Goal: Task Accomplishment & Management: Complete application form

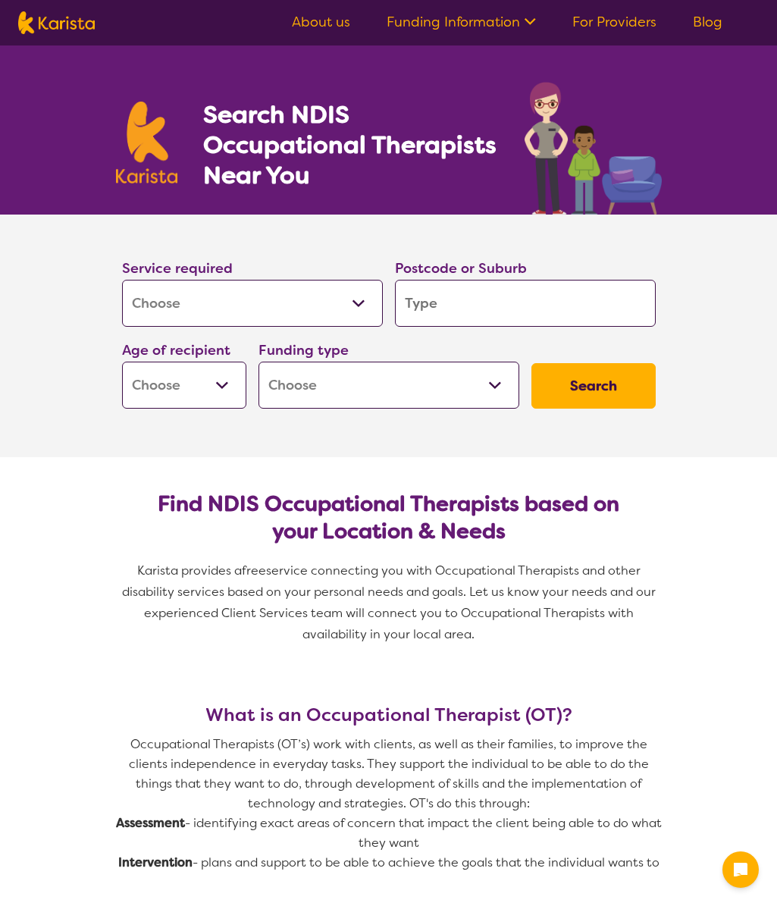
select select "[MEDICAL_DATA]"
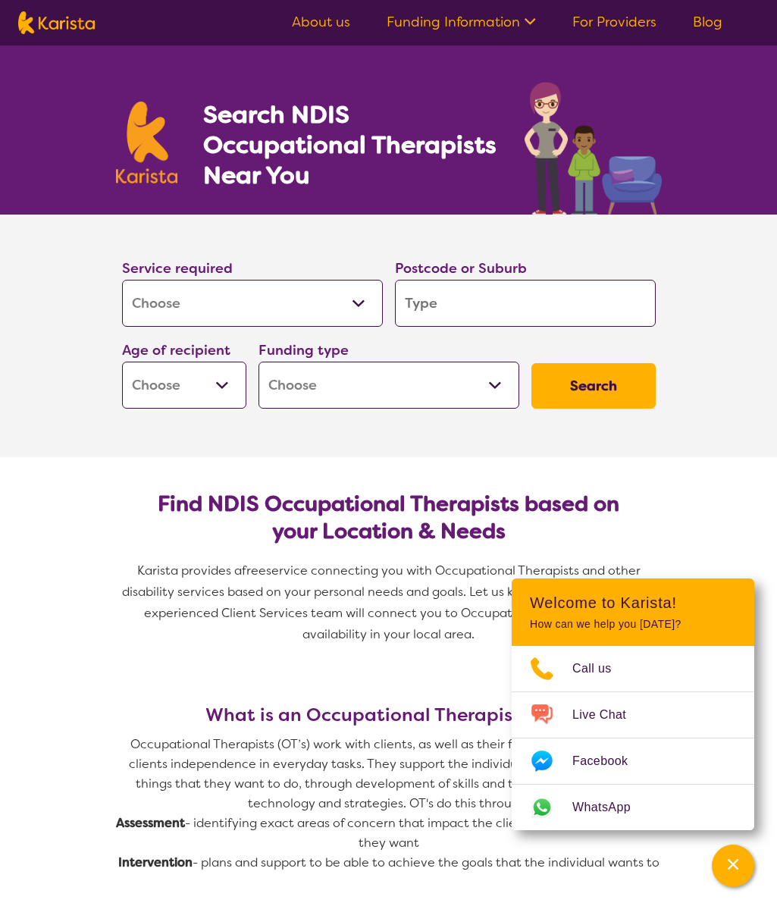
click at [503, 306] on input "search" at bounding box center [525, 303] width 261 height 47
type input "2"
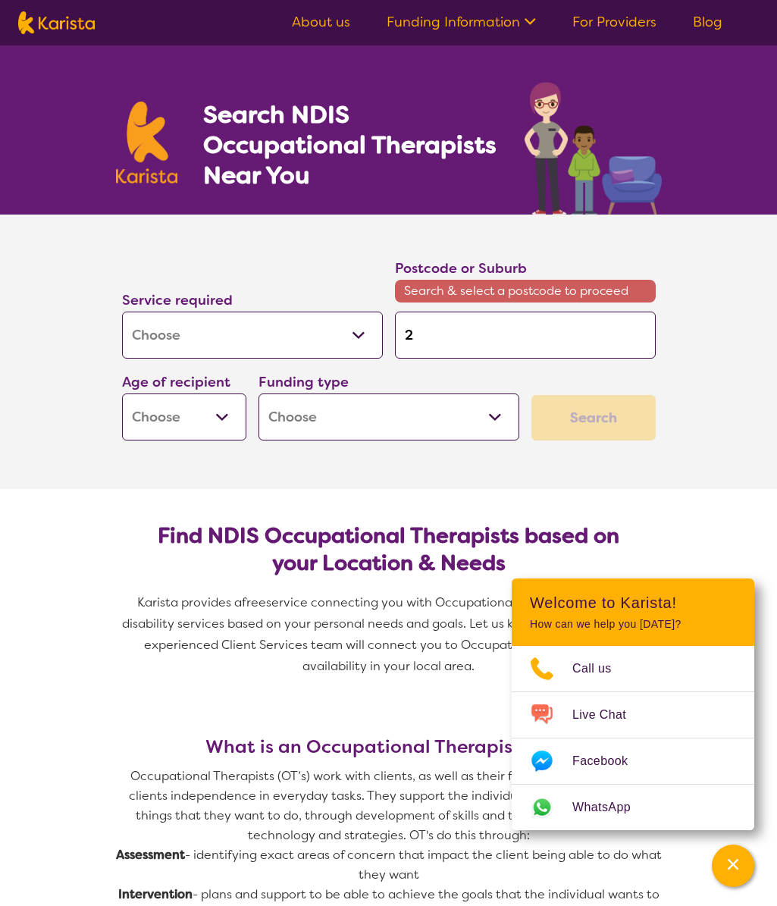
type input "25"
type input "256"
type input "2565"
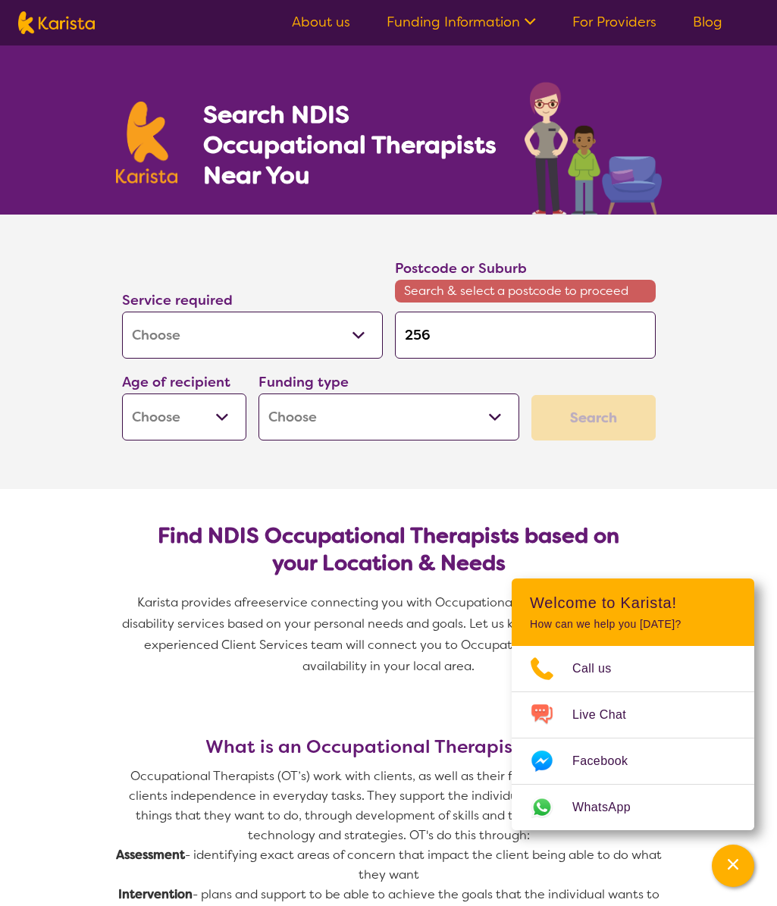
type input "2565"
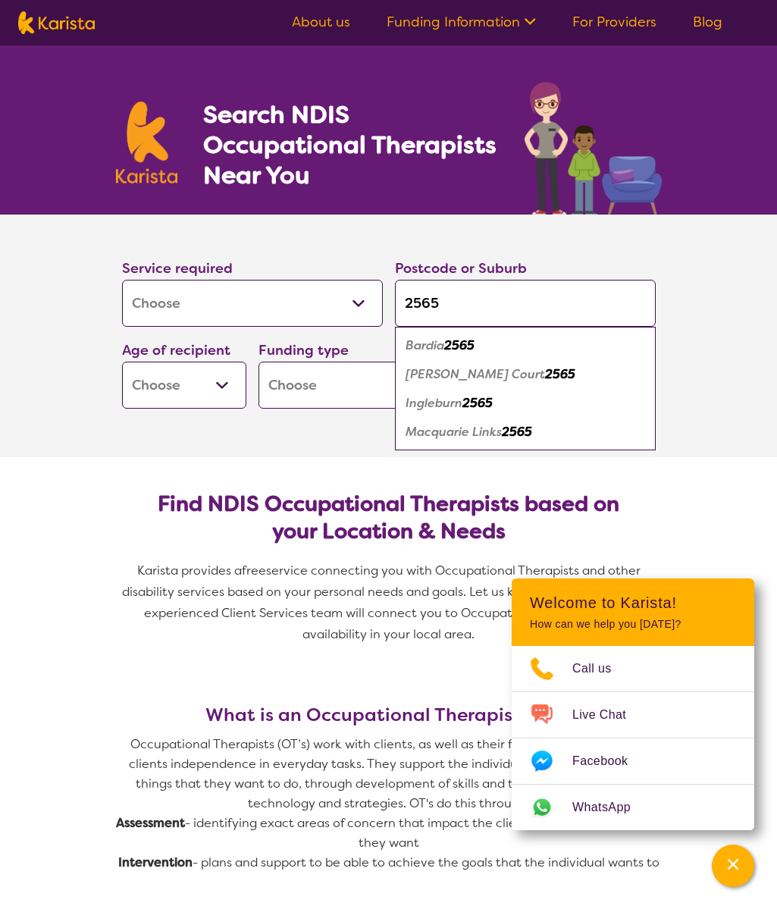
type input "2565"
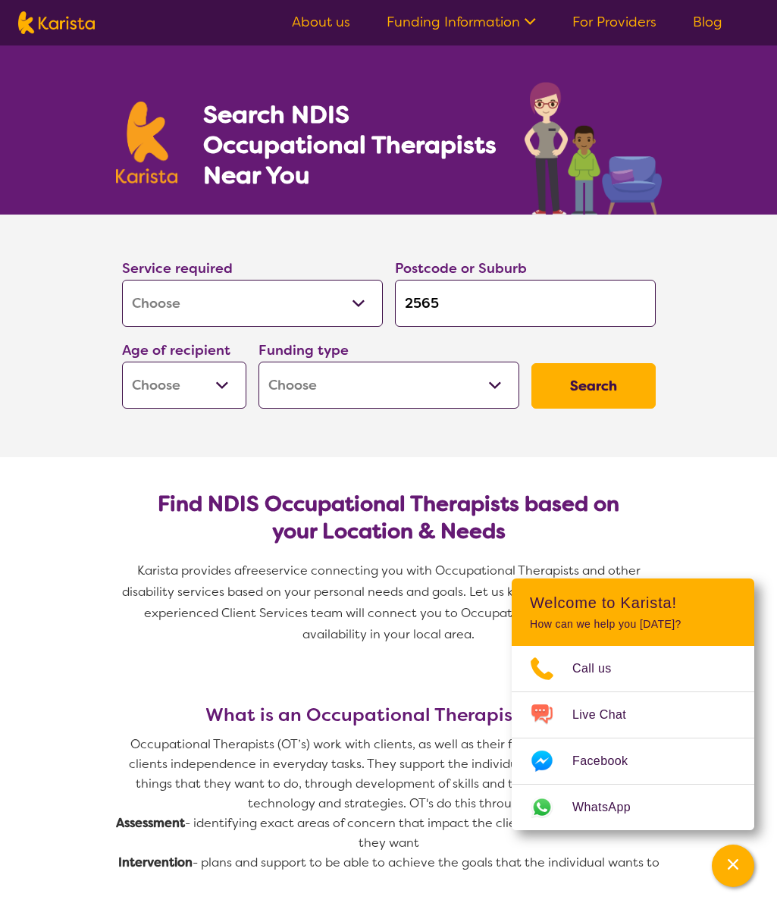
click at [500, 227] on section "Service required Allied Health Assistant Assessment ([MEDICAL_DATA] or [MEDICAL…" at bounding box center [389, 314] width 582 height 200
click at [221, 385] on select "Early Childhood - 0 to 9 Child - 10 to 11 Adolescent - 12 to 17 Adult - 18 to 6…" at bounding box center [184, 385] width 124 height 47
select select "AD"
click at [122, 362] on select "Early Childhood - 0 to 9 Child - 10 to 11 Adolescent - 12 to 17 Adult - 18 to 6…" at bounding box center [184, 385] width 124 height 47
select select "AD"
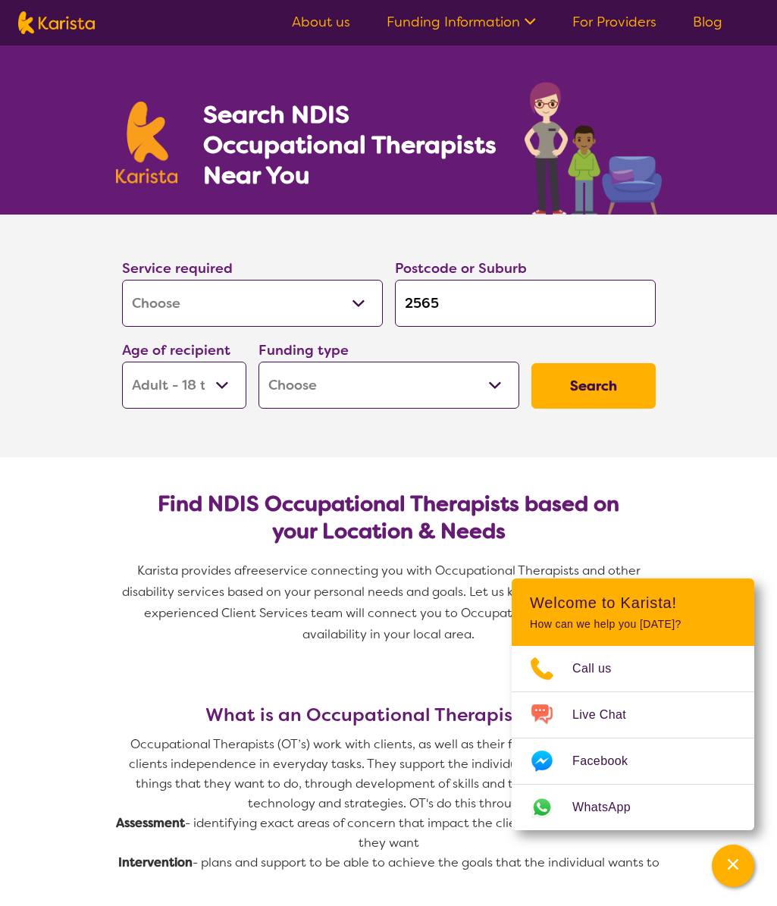
click at [490, 380] on select "Home Care Package (HCP) National Disability Insurance Scheme (NDIS) I don't know" at bounding box center [388, 385] width 261 height 47
select select "NDIS"
click at [258, 362] on select "Home Care Package (HCP) National Disability Insurance Scheme (NDIS) I don't know" at bounding box center [388, 385] width 261 height 47
select select "NDIS"
click at [598, 383] on button "Search" at bounding box center [593, 385] width 124 height 45
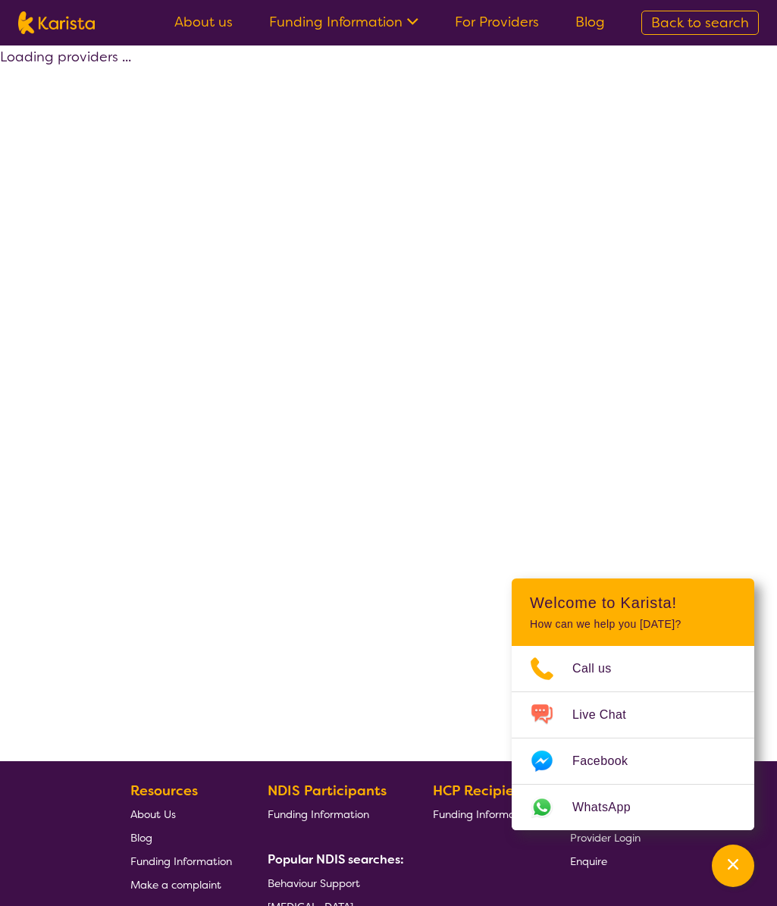
select select "by_score"
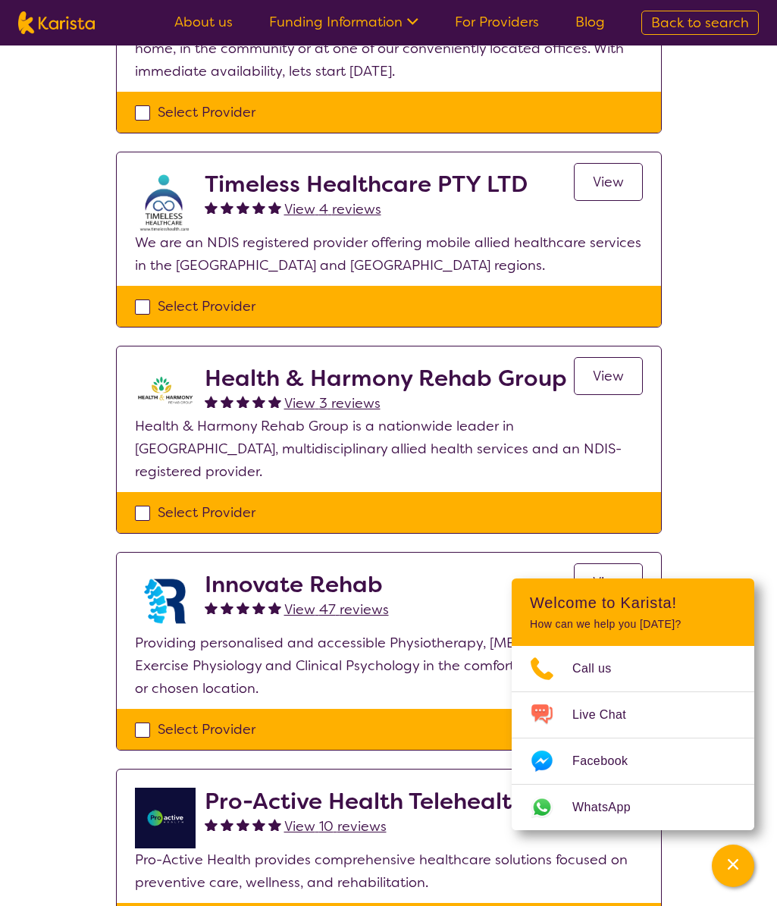
scroll to position [1061, 0]
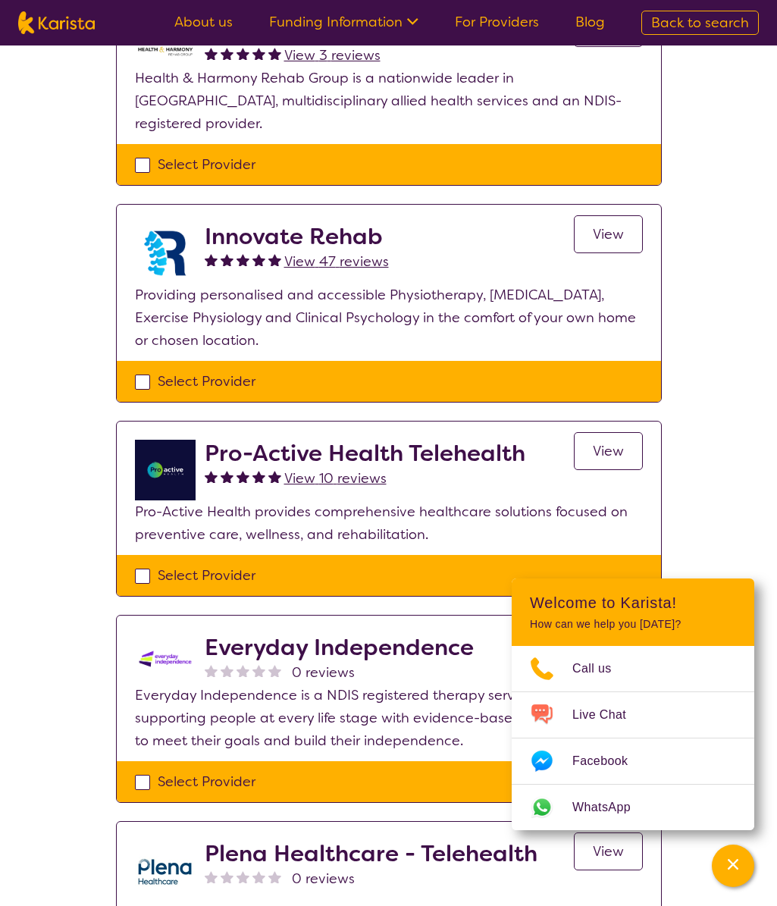
click at [615, 225] on span "View" at bounding box center [608, 234] width 31 height 18
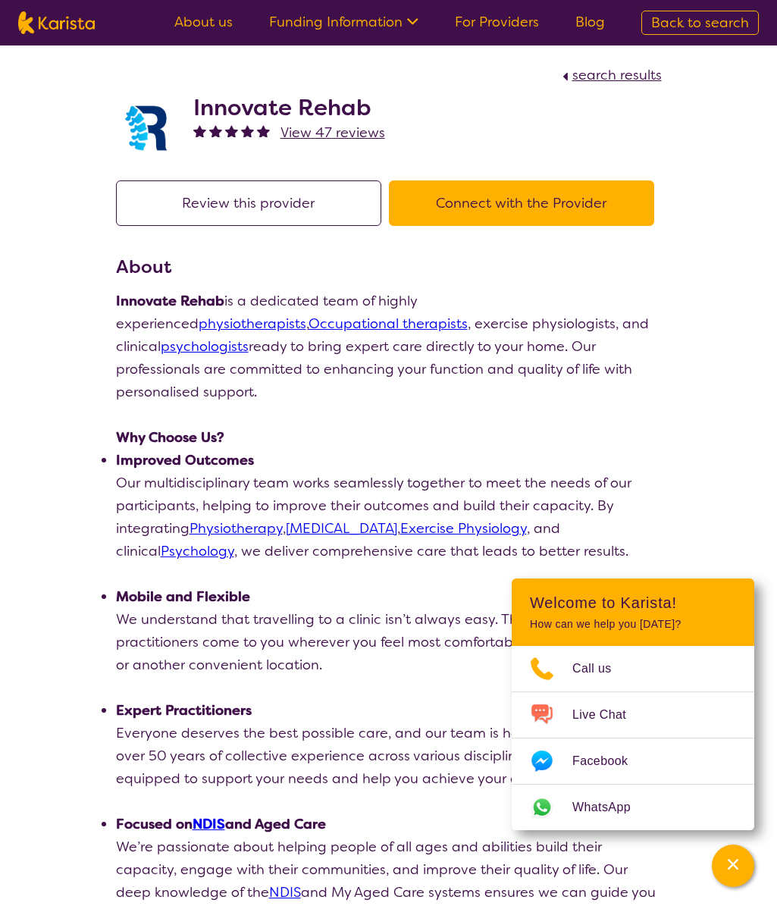
click at [516, 202] on button "Connect with the Provider" at bounding box center [521, 202] width 265 height 45
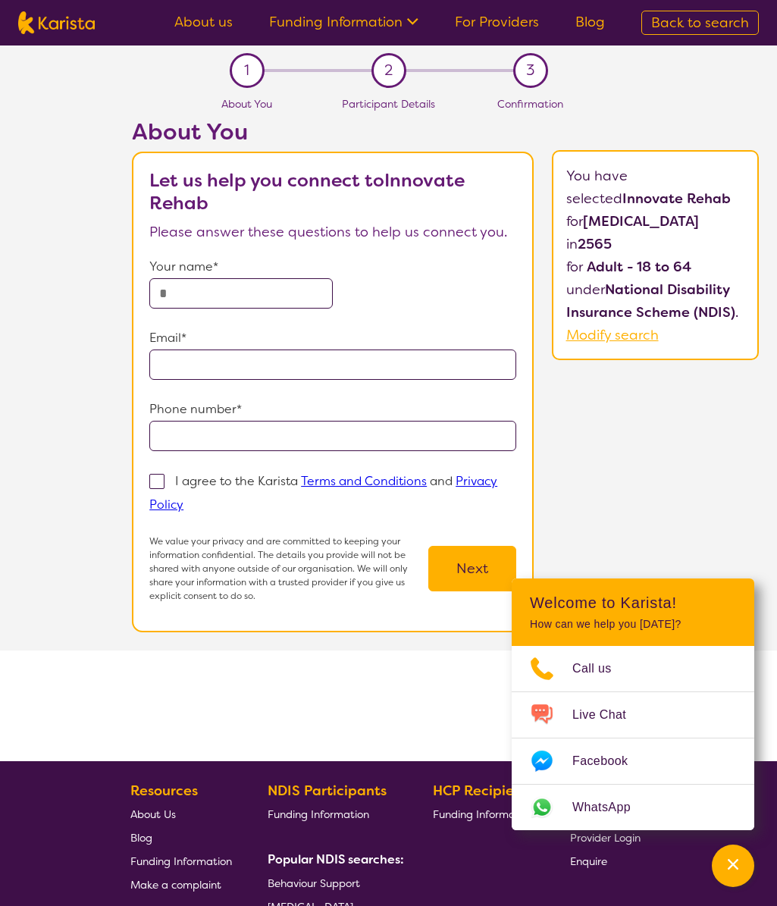
click at [230, 296] on input "text" at bounding box center [240, 293] width 183 height 30
type input "**********"
drag, startPoint x: 311, startPoint y: 288, endPoint x: -23, endPoint y: 277, distance: 333.7
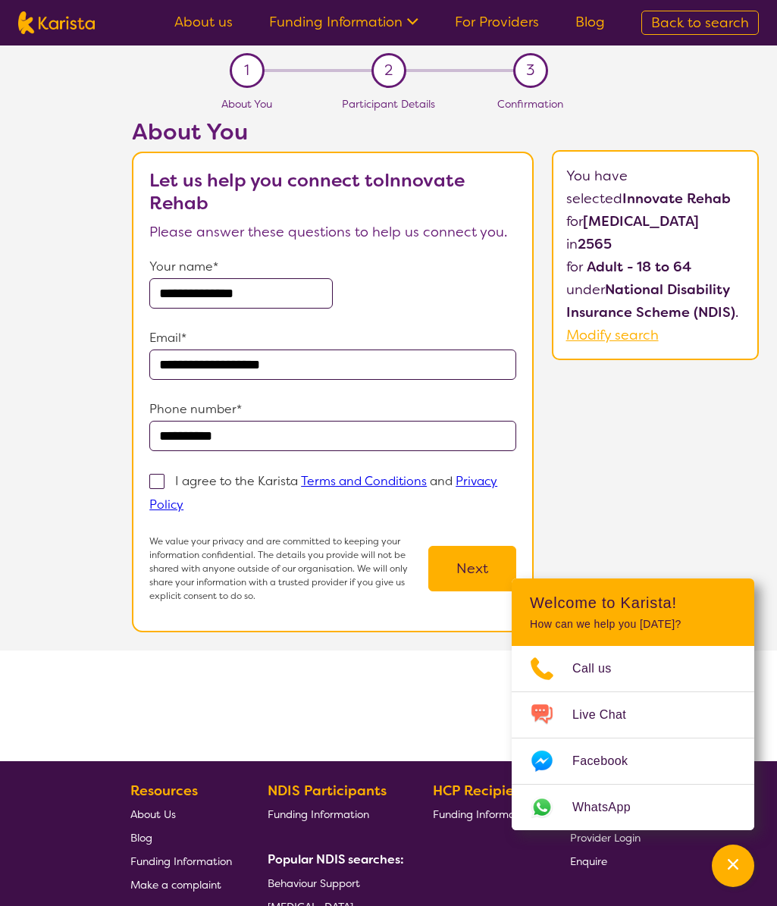
click at [0, 277] on html "**********" at bounding box center [388, 563] width 777 height 1126
type input "******"
click at [308, 228] on p "Please answer these questions to help us connect you." at bounding box center [332, 232] width 367 height 23
click at [164, 481] on span at bounding box center [156, 481] width 15 height 15
click at [183, 499] on input "I agree to the Karista Terms and Conditions and Privacy Policy" at bounding box center [188, 504] width 10 height 10
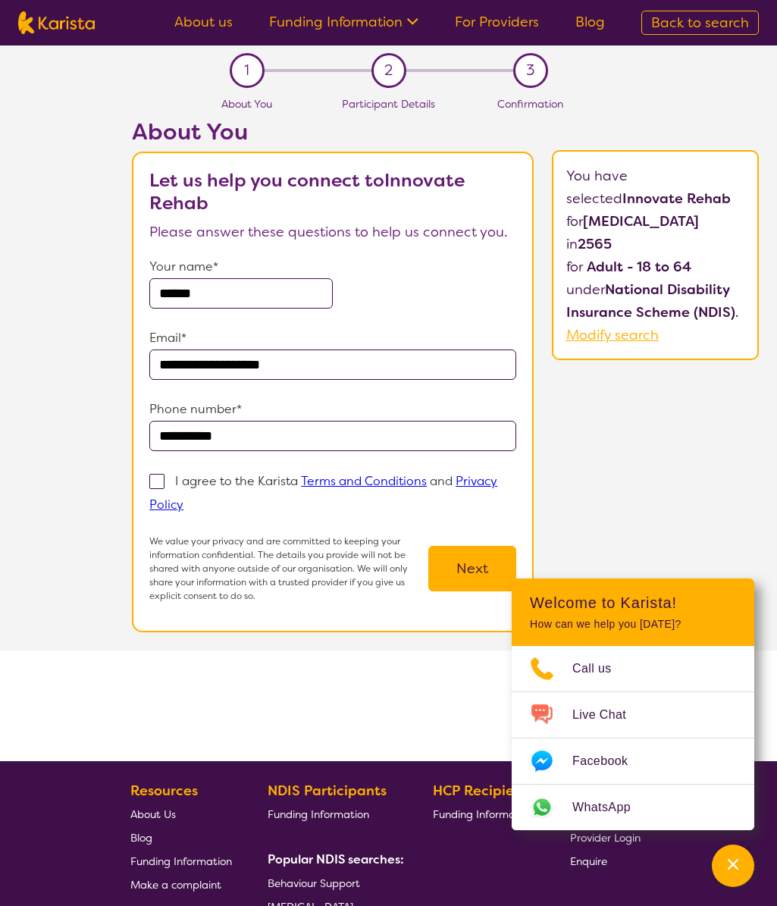
checkbox input "true"
click at [484, 572] on button "Next" at bounding box center [472, 568] width 88 height 45
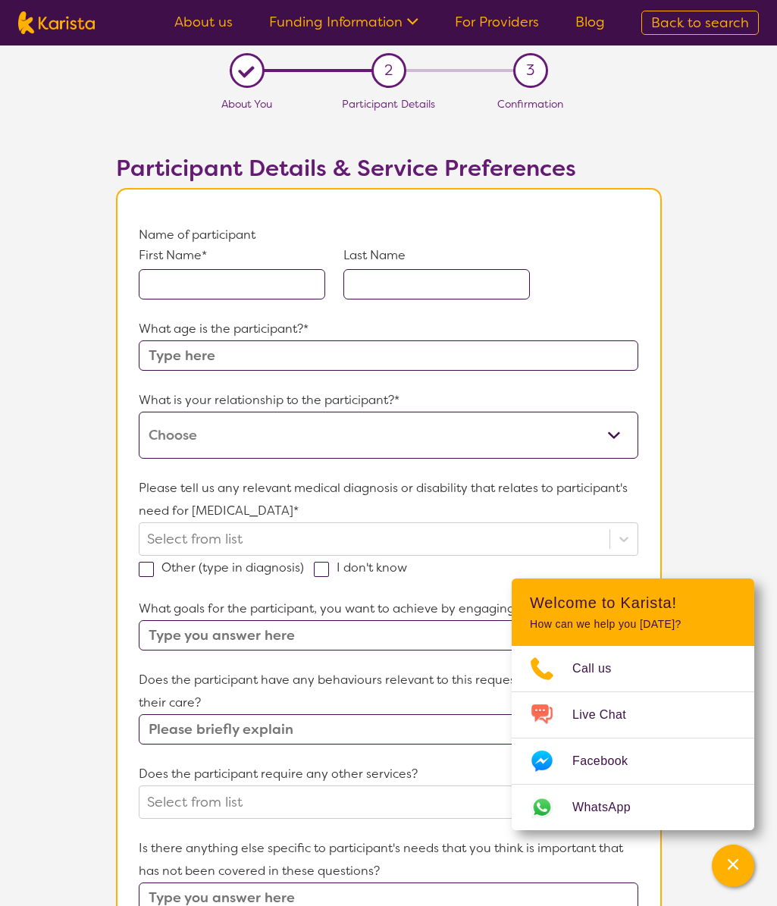
click at [240, 273] on input "text" at bounding box center [232, 284] width 186 height 30
click at [259, 270] on input "text" at bounding box center [232, 284] width 186 height 30
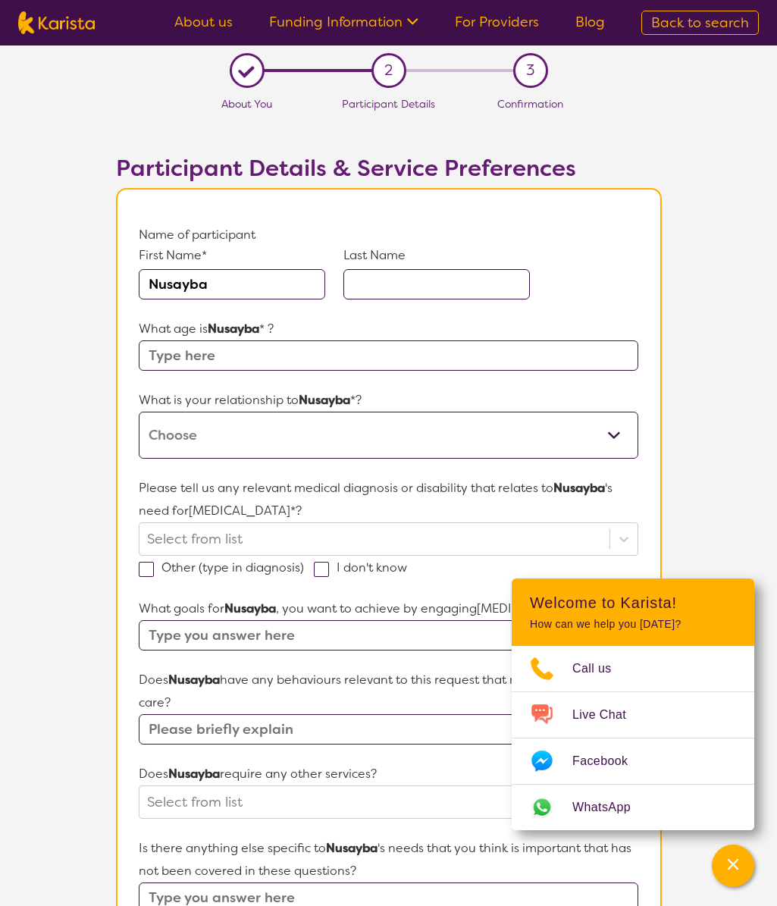
type input "Nusayba"
click at [401, 295] on input "text" at bounding box center [436, 284] width 186 height 30
type input "Dargham"
click at [286, 357] on input "text" at bounding box center [388, 355] width 499 height 30
type input "21"
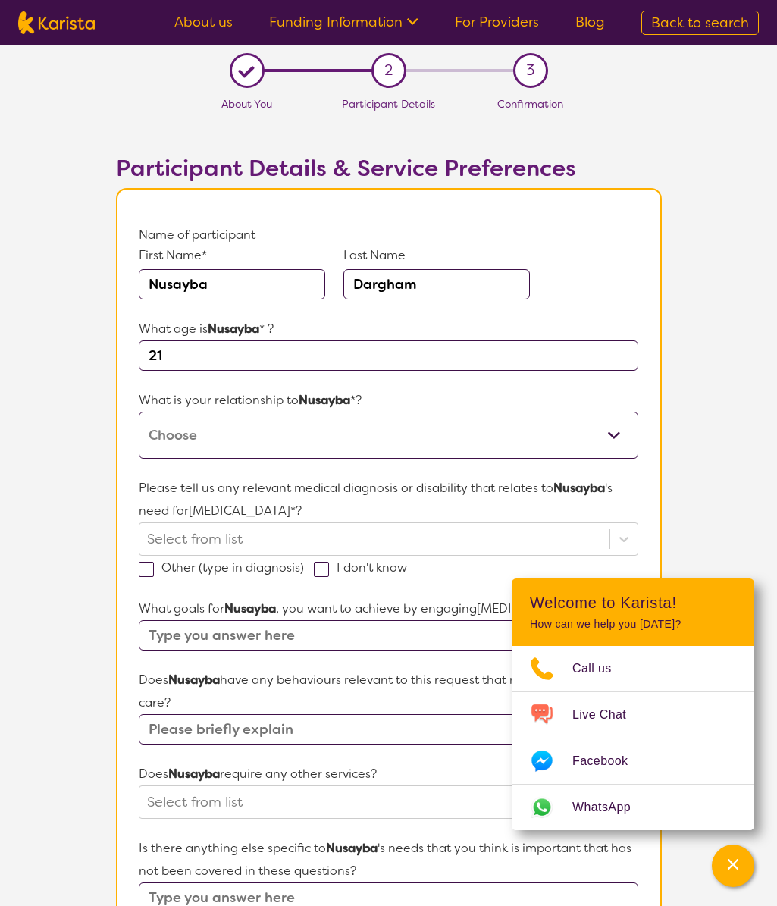
click at [432, 453] on select "This request is for myself I am their parent I am their child I am their spouse…" at bounding box center [388, 435] width 499 height 47
select select "I am their parent"
click at [139, 412] on select "This request is for myself I am their parent I am their child I am their spouse…" at bounding box center [388, 435] width 499 height 47
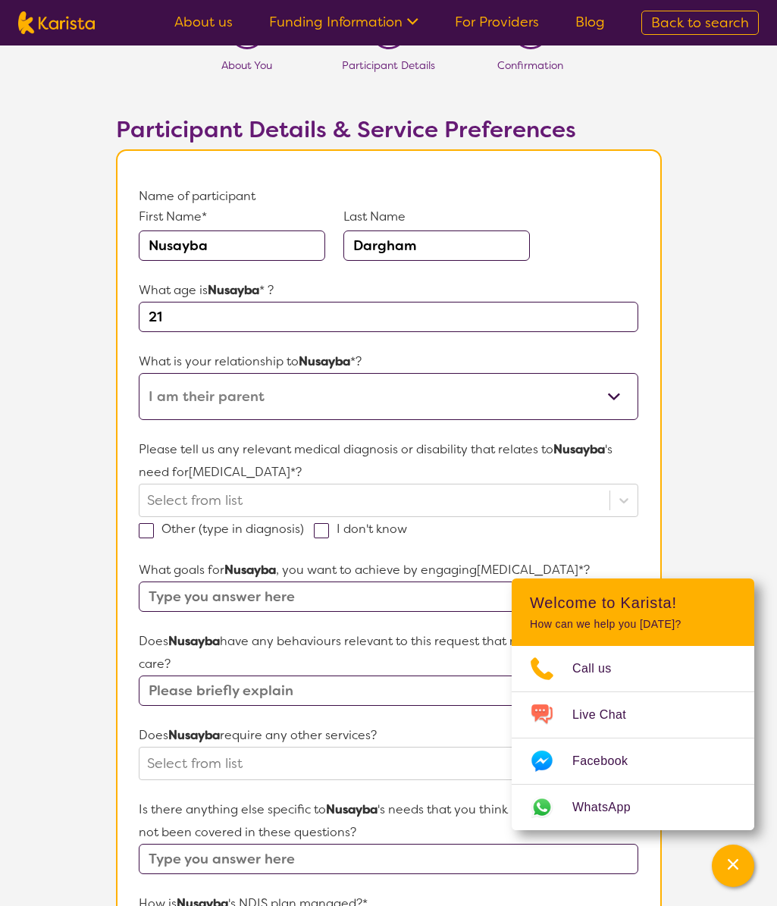
scroll to position [76, 0]
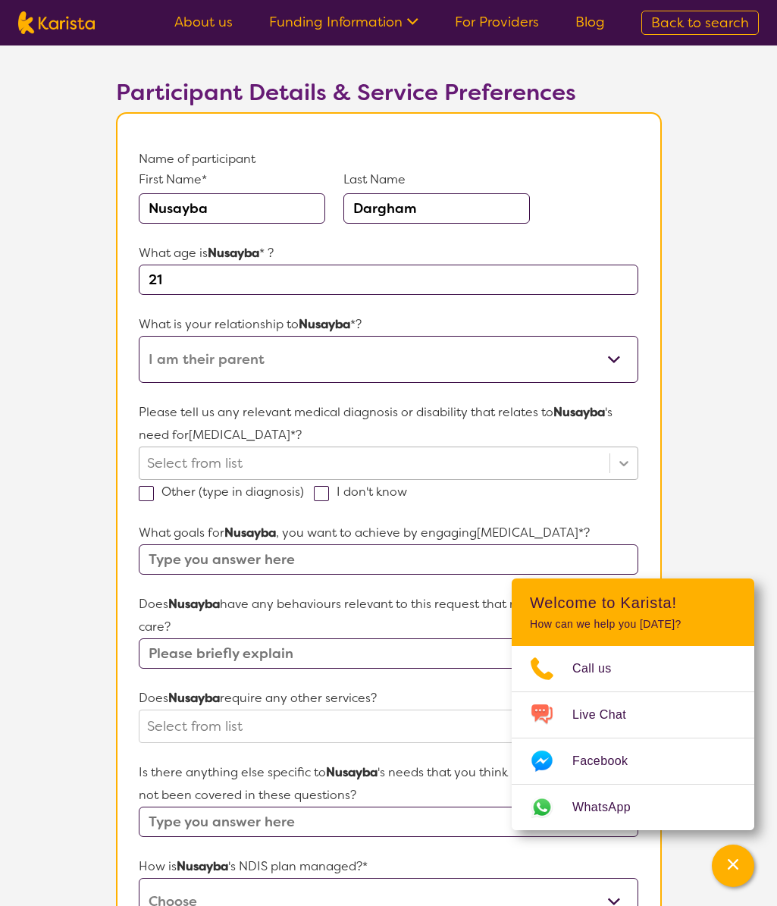
click at [623, 456] on icon at bounding box center [623, 463] width 15 height 15
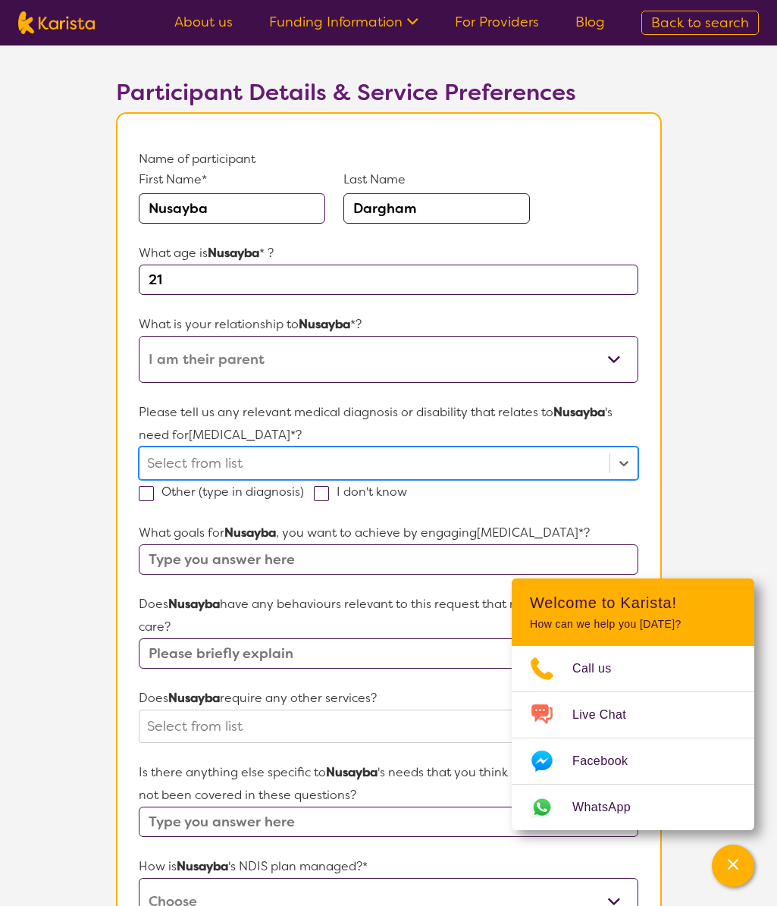
click at [348, 464] on div at bounding box center [374, 463] width 454 height 26
click at [428, 466] on div at bounding box center [374, 463] width 454 height 26
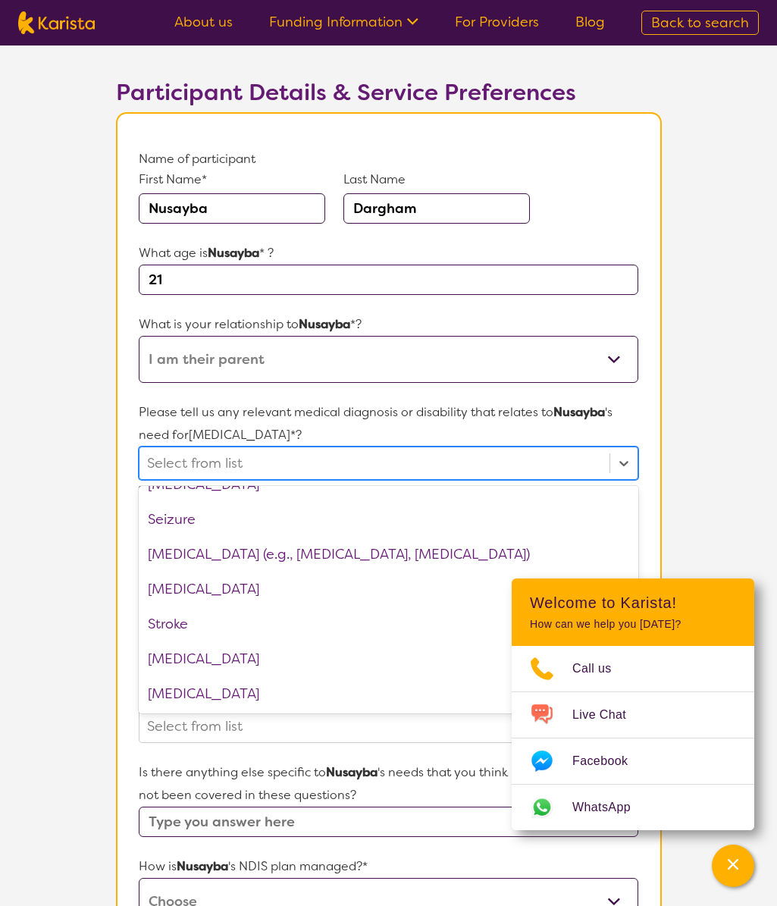
scroll to position [2274, 0]
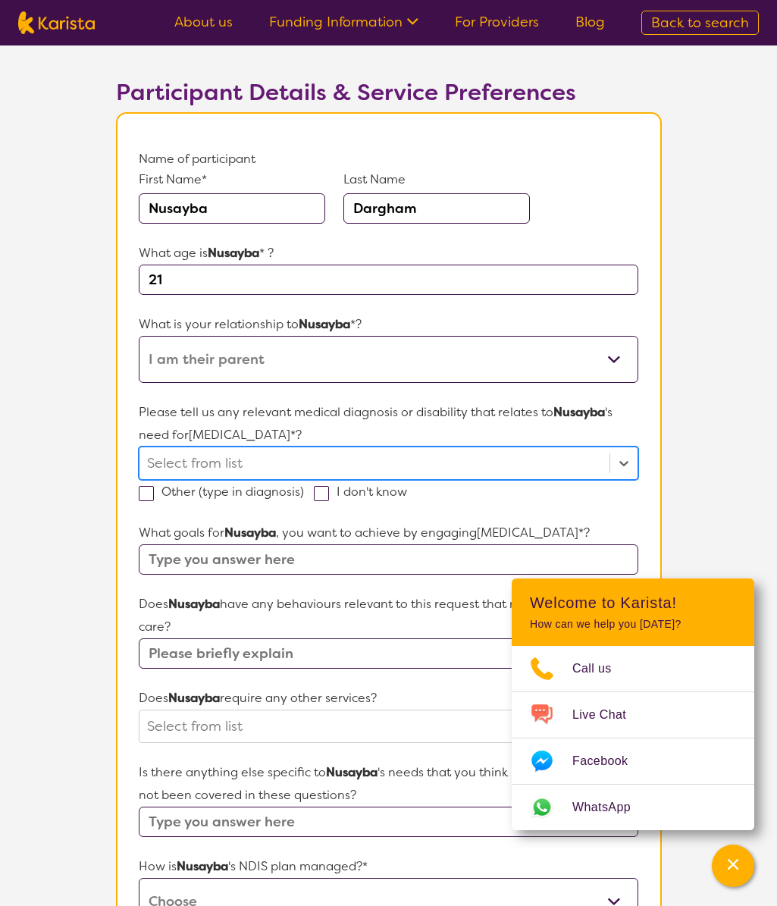
click at [344, 461] on div at bounding box center [374, 463] width 454 height 26
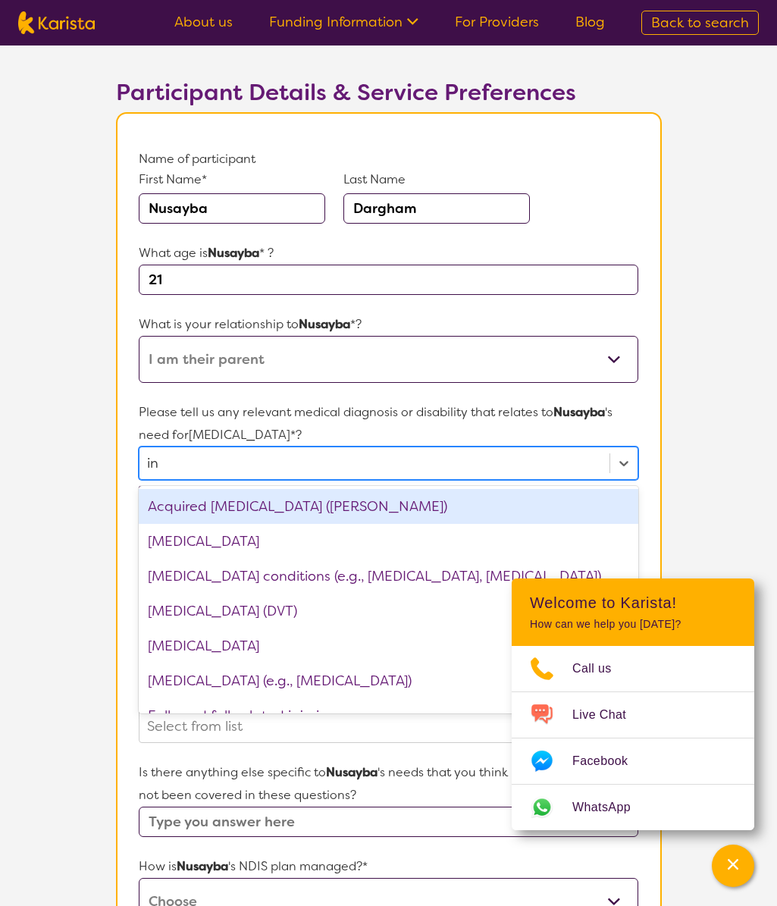
type input "int"
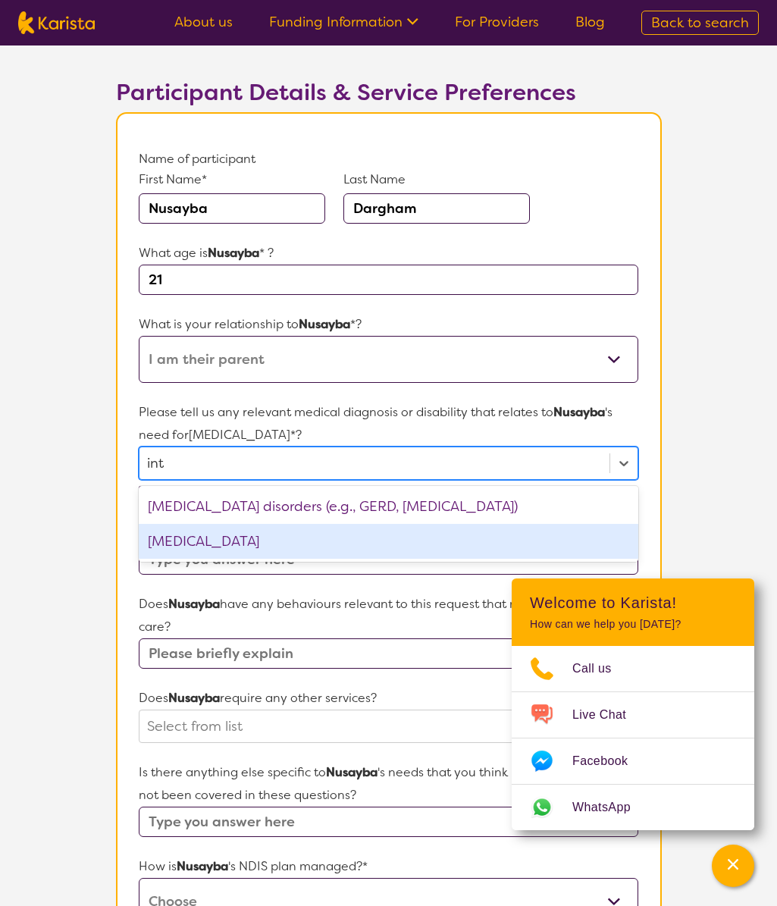
click at [333, 540] on div "[MEDICAL_DATA]" at bounding box center [388, 541] width 499 height 35
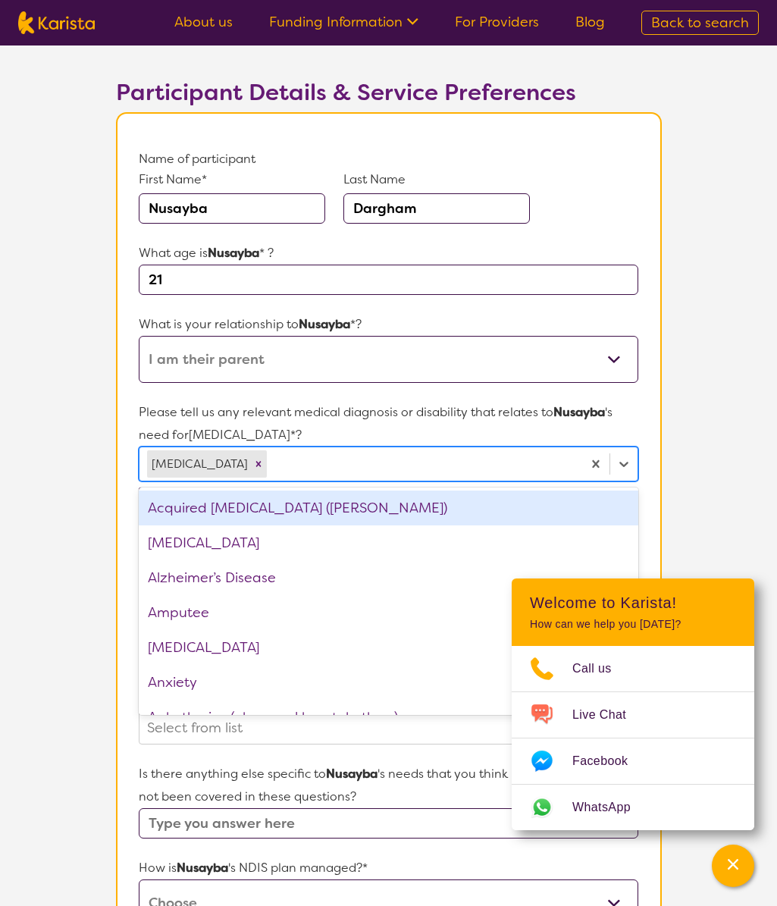
click at [703, 443] on section "L About You 2 Participant Details 3 Confirmation Participant Details & Service …" at bounding box center [388, 627] width 777 height 1314
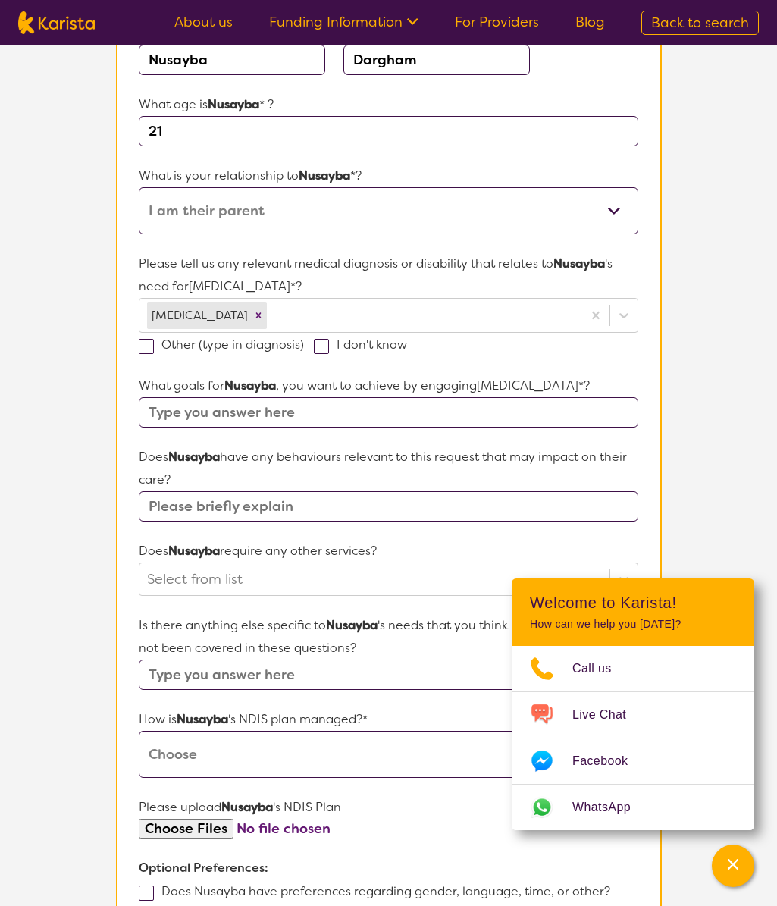
scroll to position [227, 0]
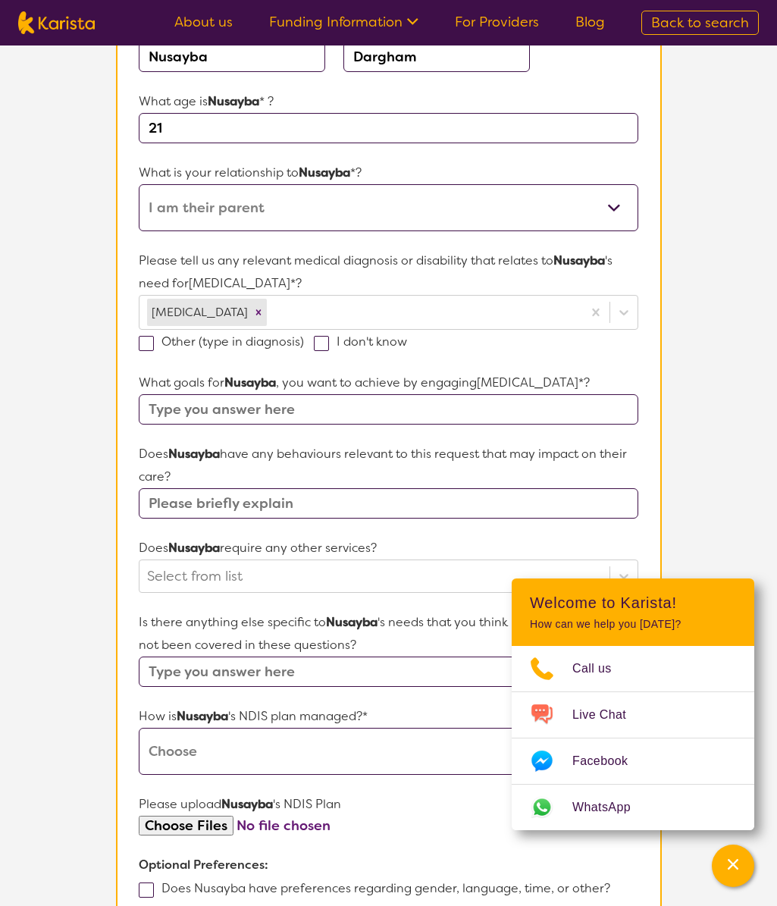
click at [296, 402] on input "text" at bounding box center [388, 409] width 499 height 30
click at [326, 408] on input "text" at bounding box center [388, 409] width 499 height 30
type input "Help assist in day to day"
click at [305, 506] on input "text" at bounding box center [388, 503] width 499 height 30
drag, startPoint x: 192, startPoint y: 507, endPoint x: 70, endPoint y: 492, distance: 122.2
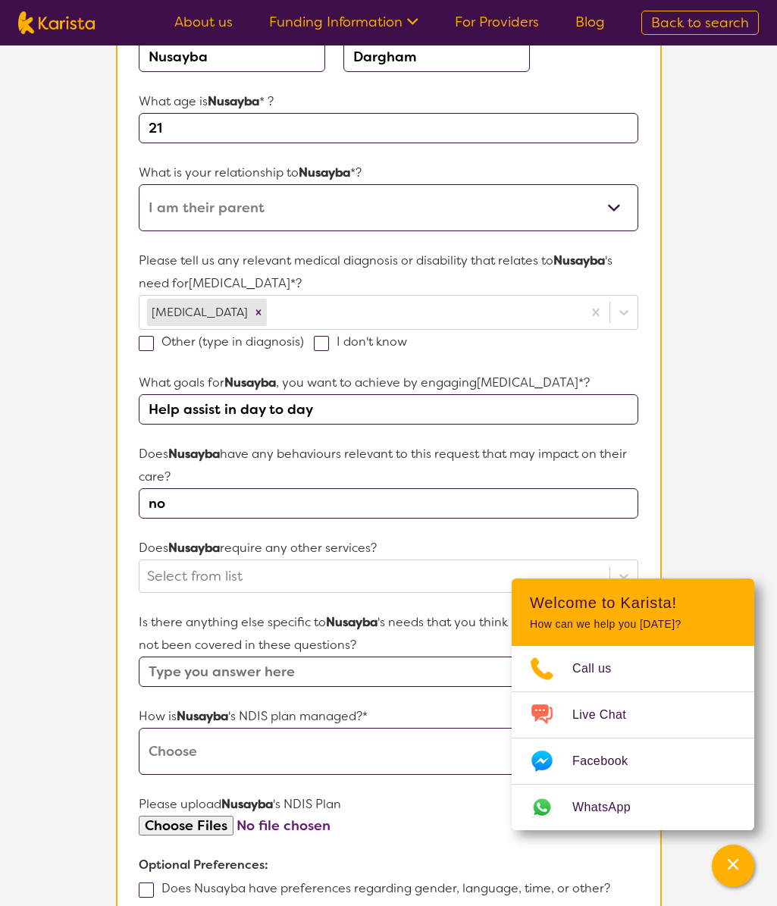
click at [74, 493] on section "L About You 2 Participant Details 3 Confirmation Participant Details & Service …" at bounding box center [388, 475] width 777 height 1314
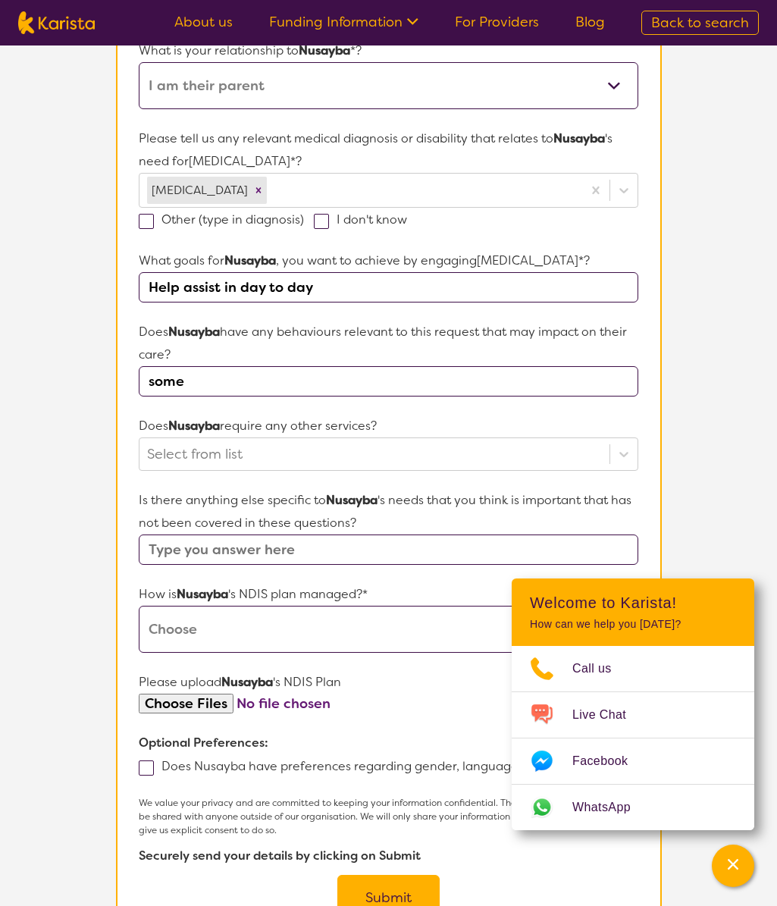
scroll to position [379, 0]
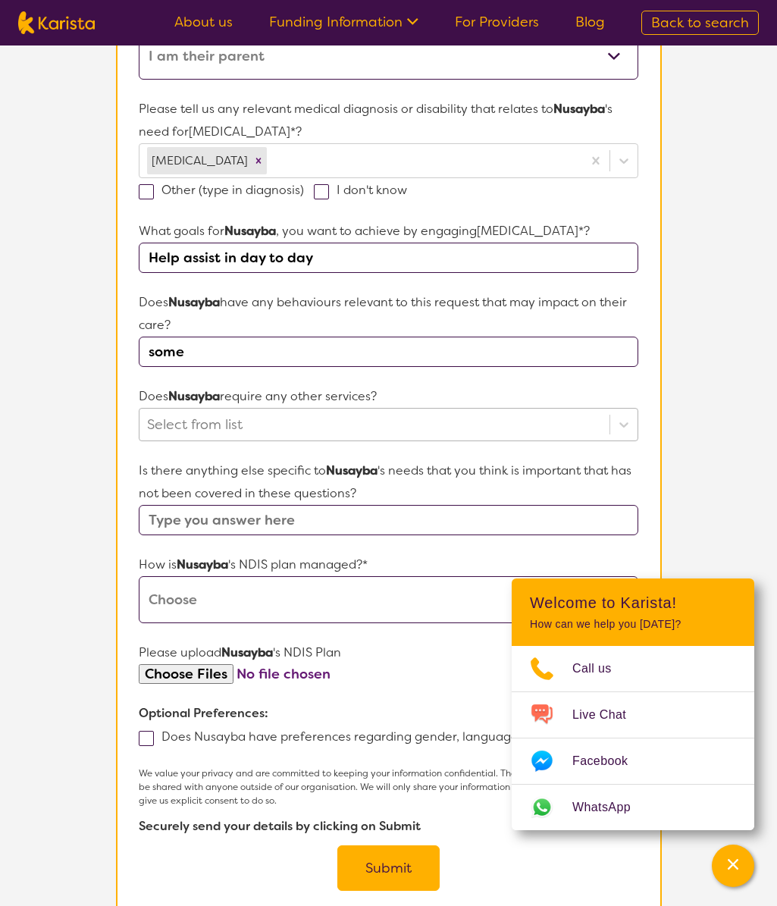
type input "some"
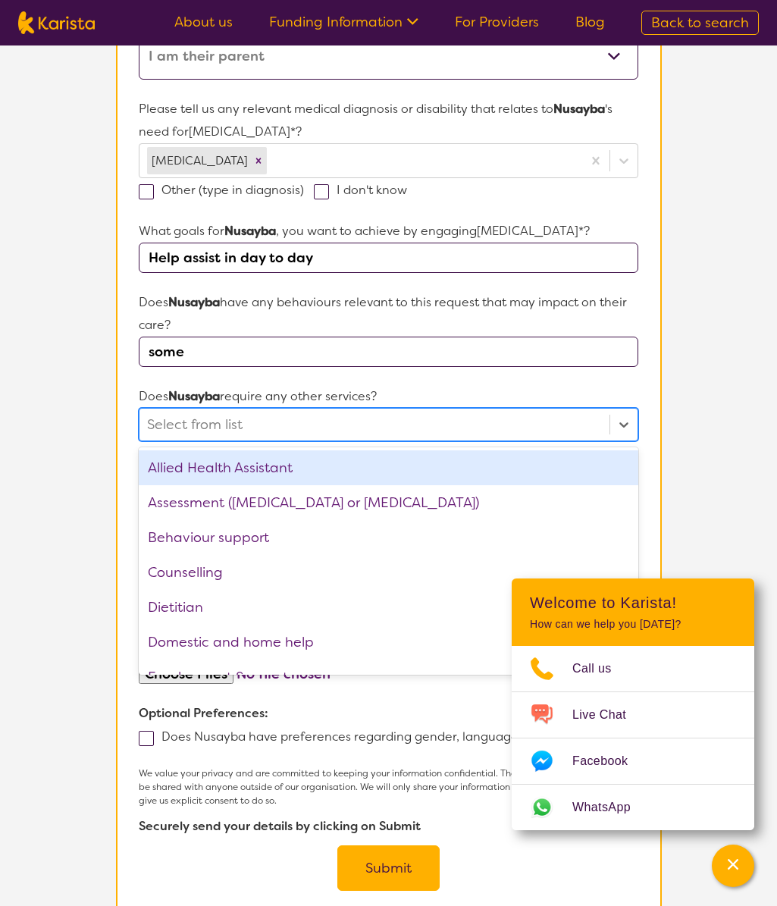
click at [291, 422] on div at bounding box center [374, 425] width 454 height 26
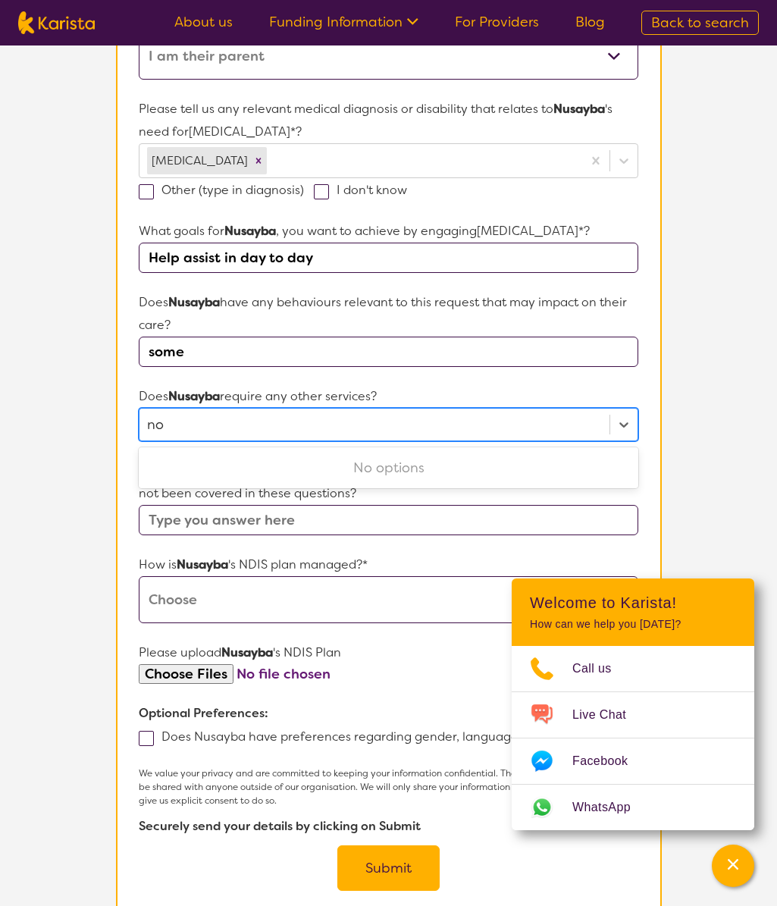
type input "no"
click at [265, 540] on form "Name of participant First Name* [PERSON_NAME] Last Name [PERSON_NAME] What age …" at bounding box center [388, 368] width 499 height 1047
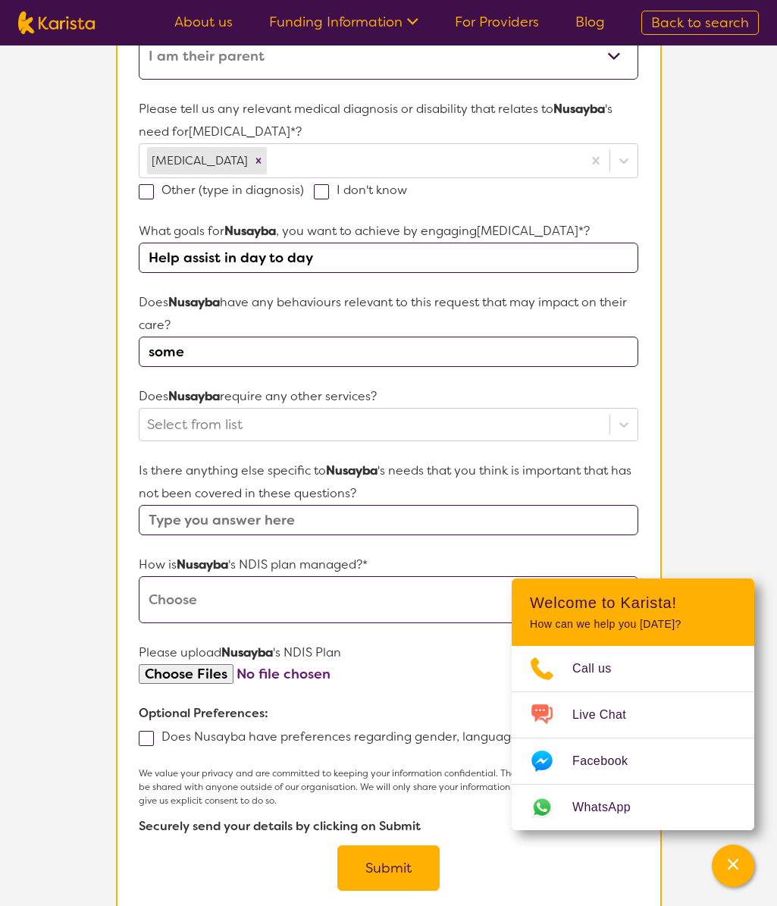
click at [266, 521] on input "text" at bounding box center [388, 520] width 499 height 30
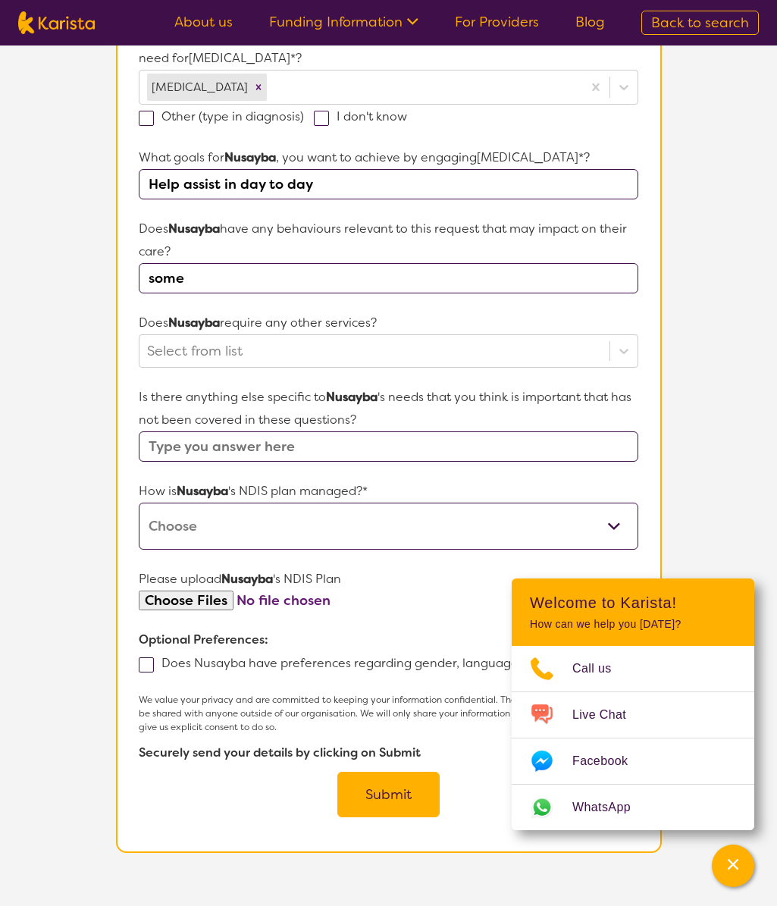
scroll to position [455, 0]
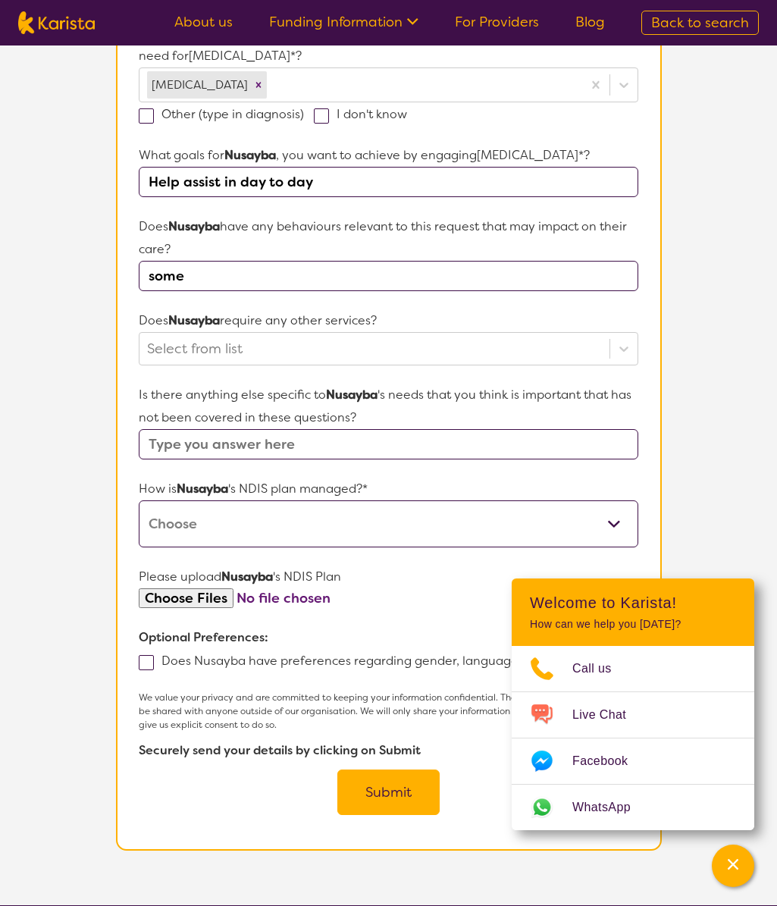
click at [266, 518] on select "Self-managed NDIS plan Managed by a registered plan management provider (not th…" at bounding box center [388, 523] width 499 height 47
select select "Plan Managed"
click at [139, 500] on select "Self-managed NDIS plan Managed by a registered plan management provider (not th…" at bounding box center [388, 523] width 499 height 47
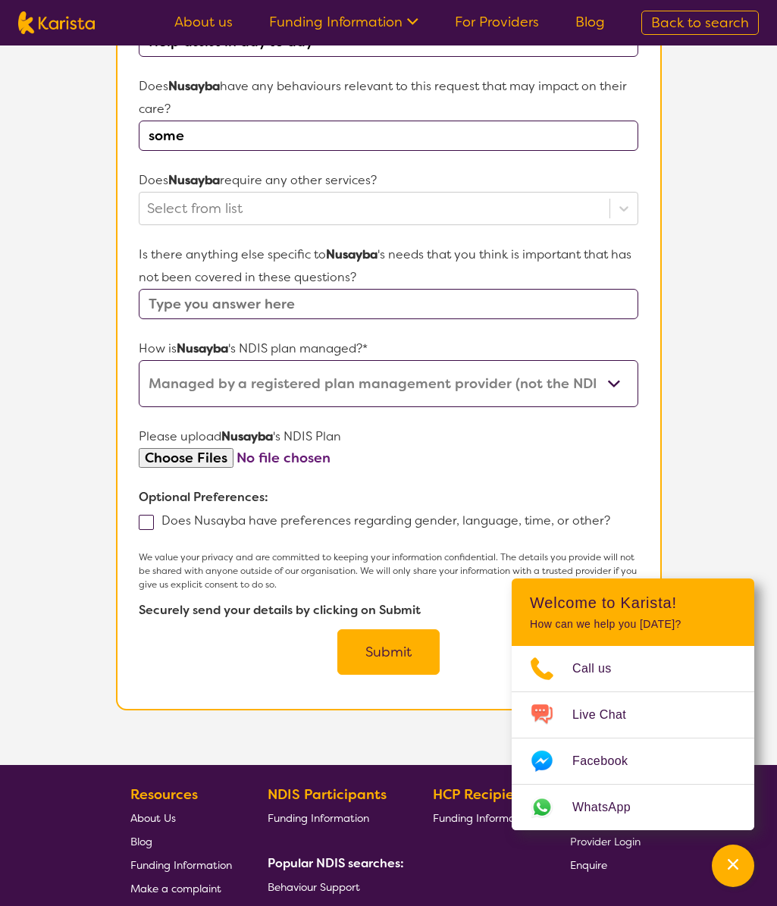
scroll to position [606, 0]
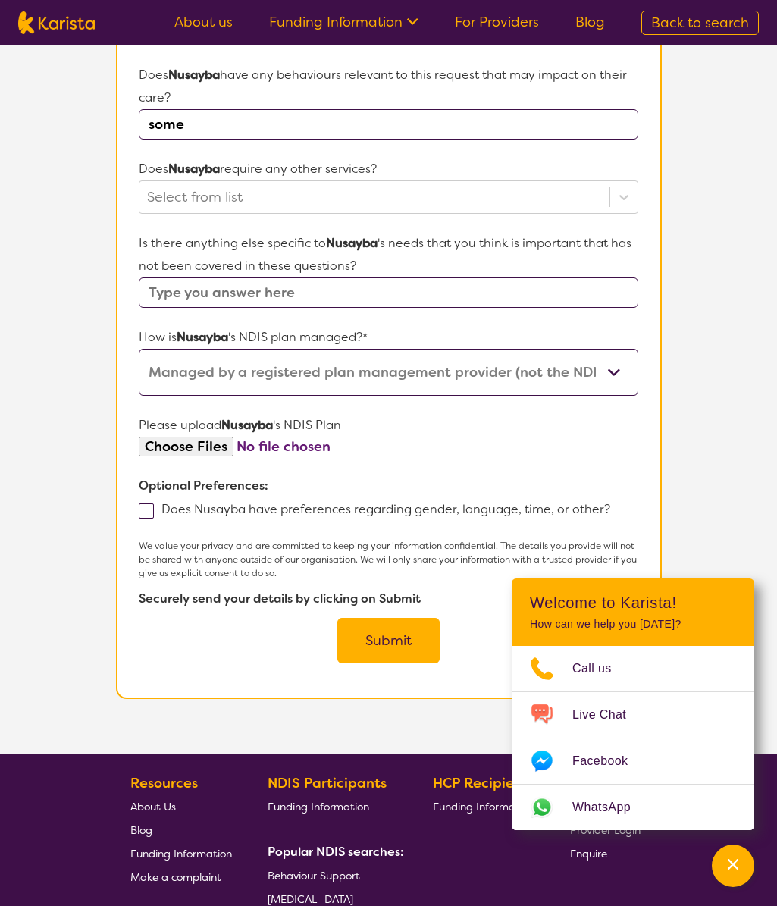
click at [146, 509] on span at bounding box center [146, 510] width 15 height 15
click at [610, 509] on input "Does Nusayba have preferences regarding gender, language, time, or other?" at bounding box center [615, 508] width 10 height 10
checkbox input "true"
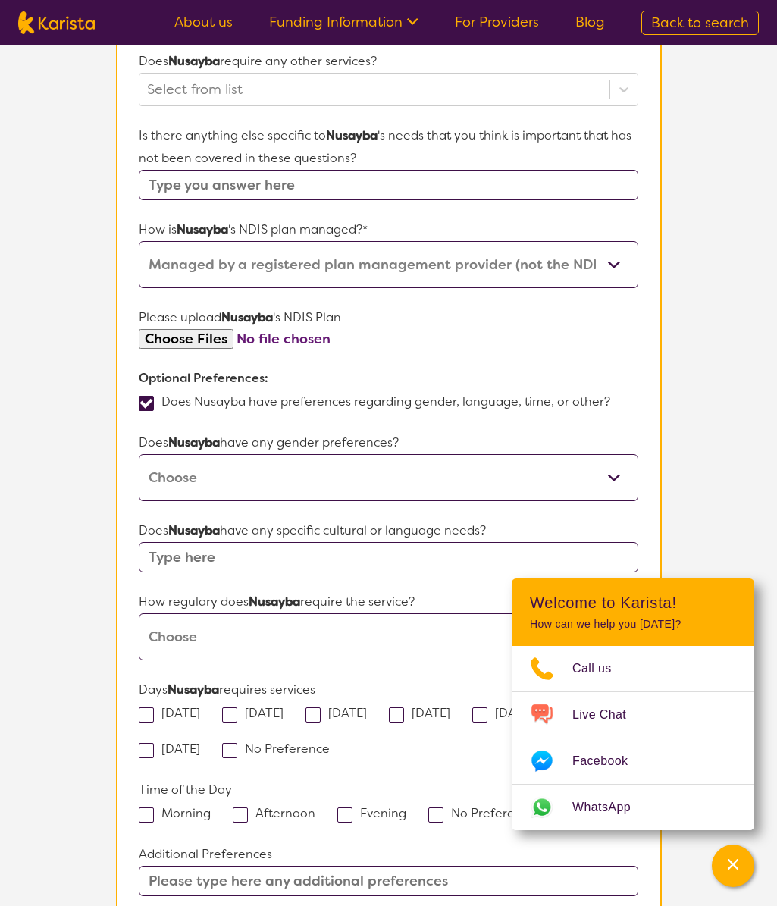
scroll to position [758, 0]
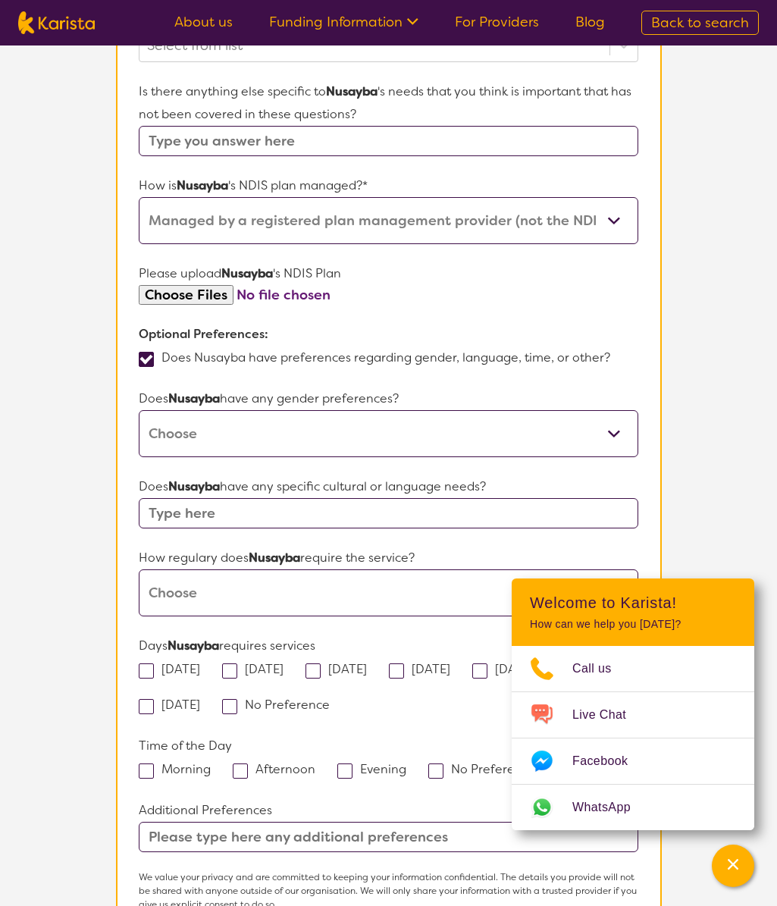
click at [490, 431] on select "[DEMOGRAPHIC_DATA] [DEMOGRAPHIC_DATA] Other No Preference" at bounding box center [388, 433] width 499 height 47
select select "[DEMOGRAPHIC_DATA]"
click at [139, 410] on select "[DEMOGRAPHIC_DATA] [DEMOGRAPHIC_DATA] Other No Preference" at bounding box center [388, 433] width 499 height 47
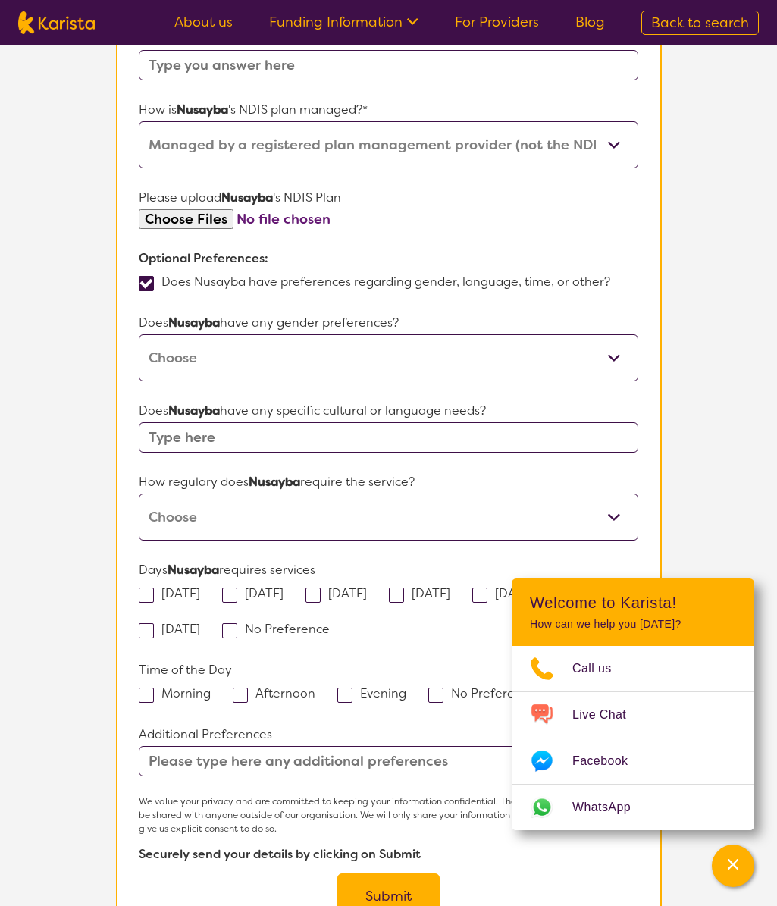
click at [405, 431] on input "text" at bounding box center [388, 437] width 499 height 30
type input "no"
click at [611, 507] on select "Daily Twice a week Weekly Every fortnight Monthly Other" at bounding box center [388, 516] width 499 height 47
click at [139, 493] on select "Daily Twice a week Weekly Every fortnight Monthly Other" at bounding box center [388, 516] width 499 height 47
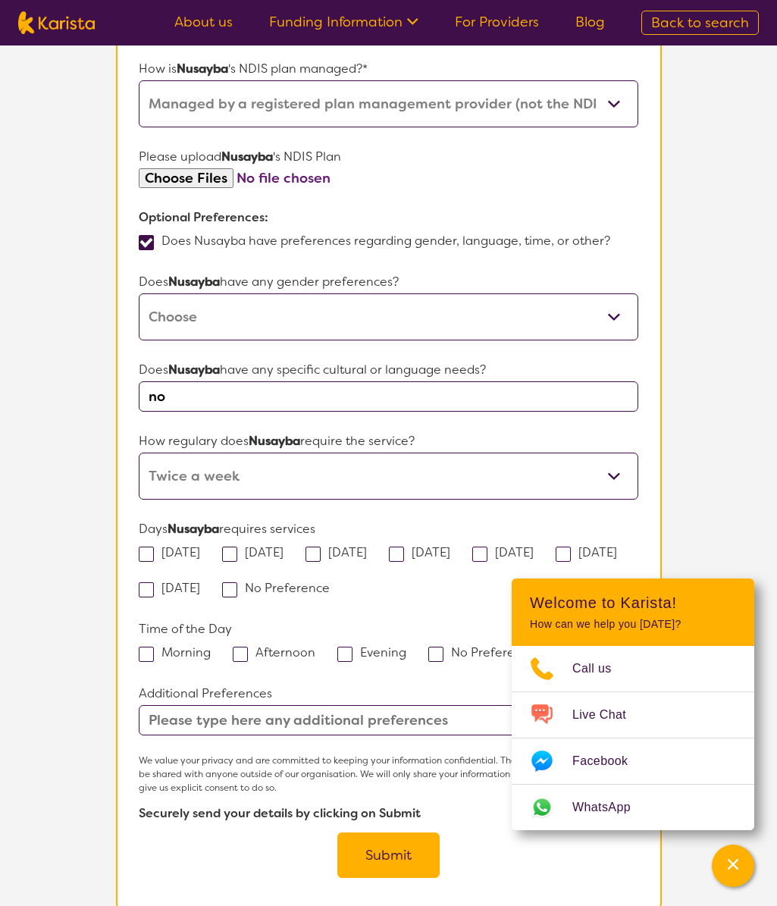
scroll to position [985, 0]
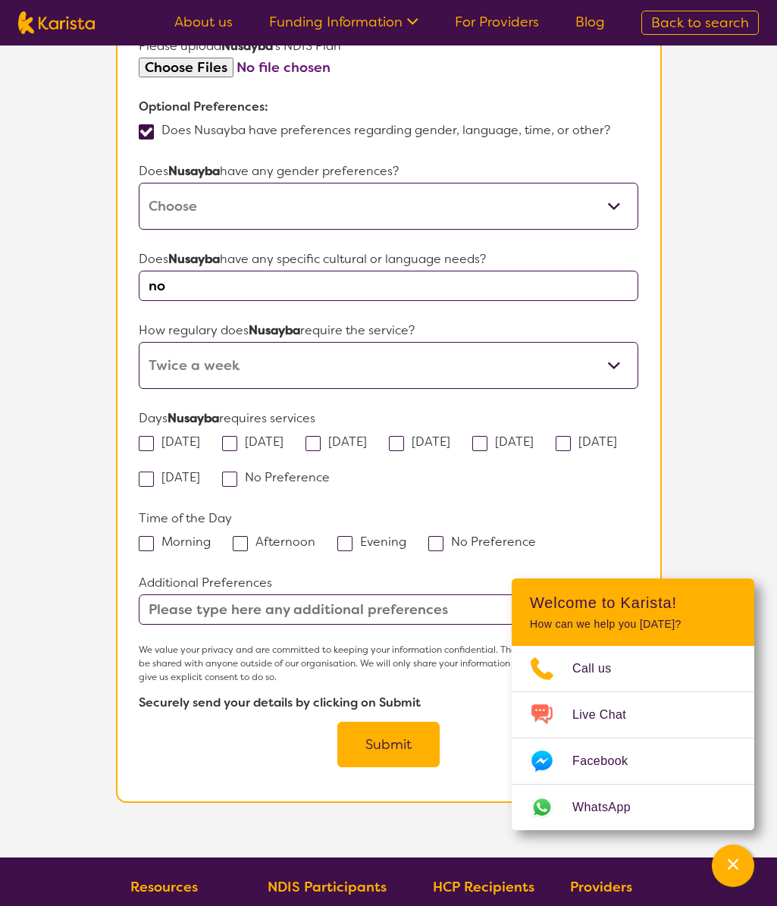
click at [411, 355] on select "Daily Twice a week Weekly Every fortnight Monthly Other" at bounding box center [388, 365] width 499 height 47
select select "Weekly"
click at [139, 342] on select "Daily Twice a week Weekly Every fortnight Monthly Other" at bounding box center [388, 365] width 499 height 47
click at [149, 439] on span at bounding box center [146, 443] width 15 height 15
click at [200, 439] on input "[DATE]" at bounding box center [205, 441] width 10 height 10
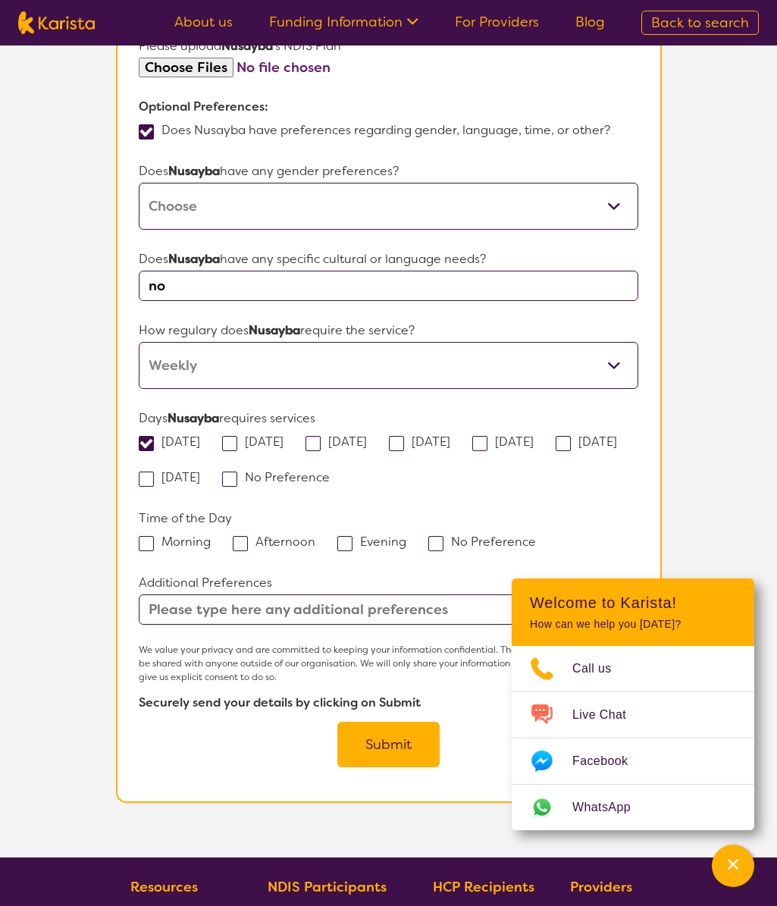
click at [141, 441] on span at bounding box center [146, 443] width 15 height 15
click at [200, 441] on input "[DATE]" at bounding box center [205, 441] width 10 height 10
checkbox input "false"
click at [342, 441] on label "[DATE]" at bounding box center [340, 442] width 71 height 16
click at [367, 441] on input "[DATE]" at bounding box center [372, 441] width 10 height 10
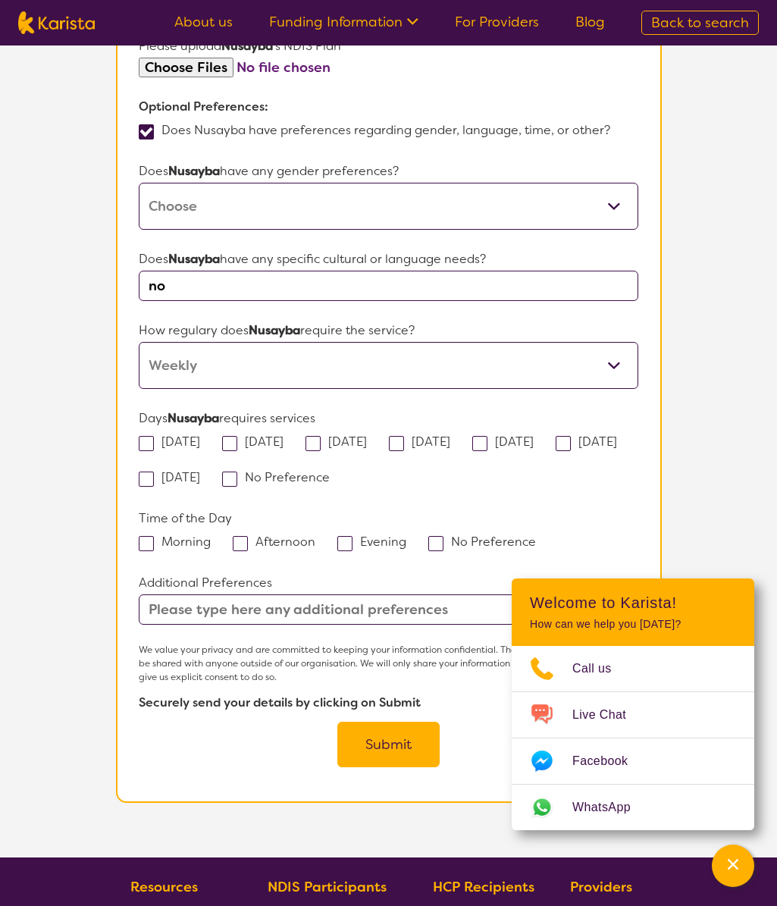
checkbox input "true"
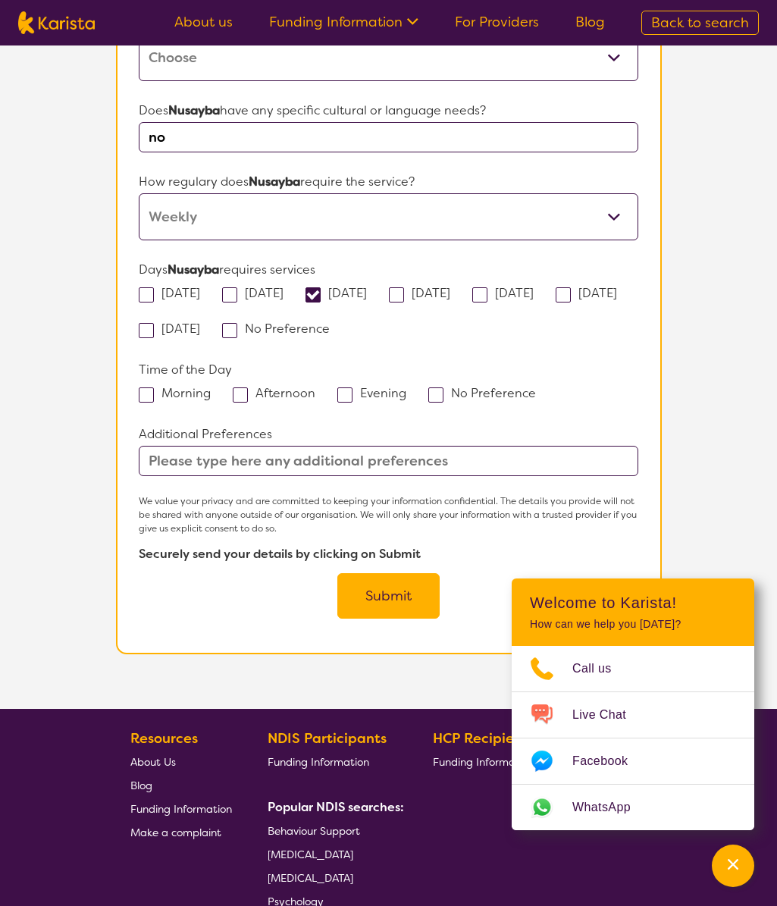
scroll to position [1137, 0]
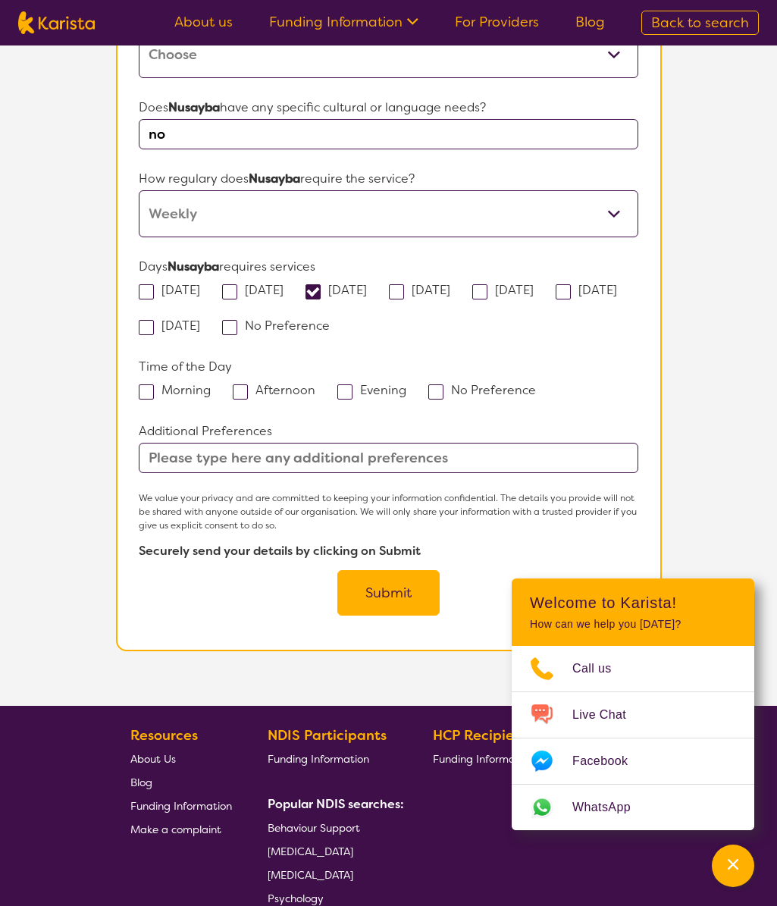
click at [402, 446] on input "text" at bounding box center [388, 458] width 499 height 30
click at [250, 393] on label "Afternoon" at bounding box center [279, 390] width 92 height 16
click at [315, 393] on input "Afternoon" at bounding box center [320, 389] width 10 height 10
checkbox input "true"
click at [392, 587] on button "Submit" at bounding box center [388, 592] width 102 height 45
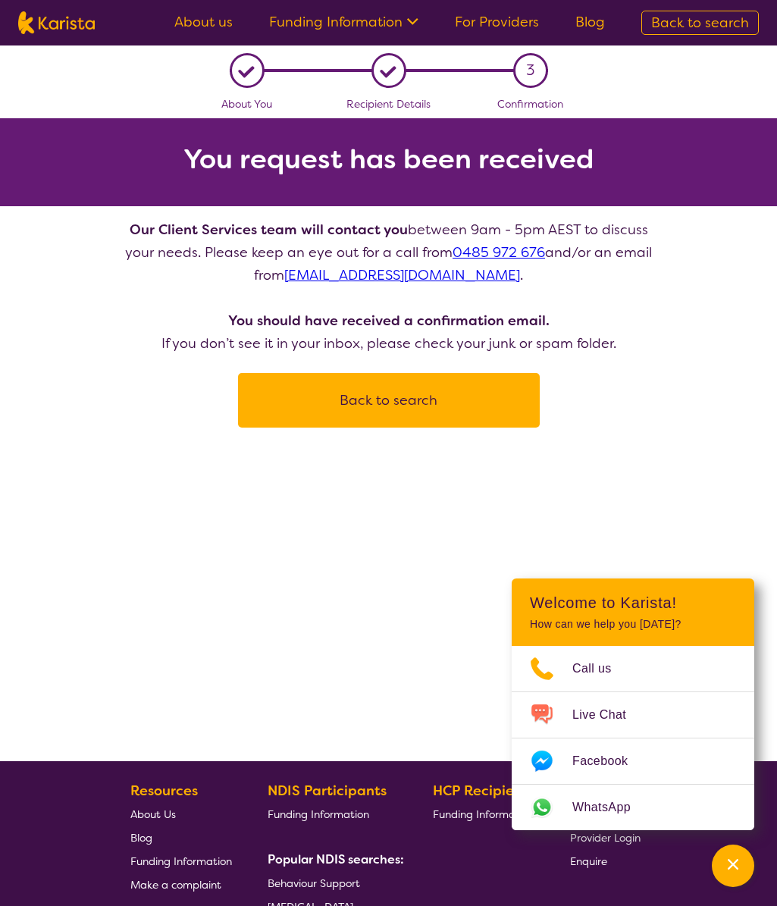
click at [416, 398] on button "Back to search" at bounding box center [388, 399] width 265 height 45
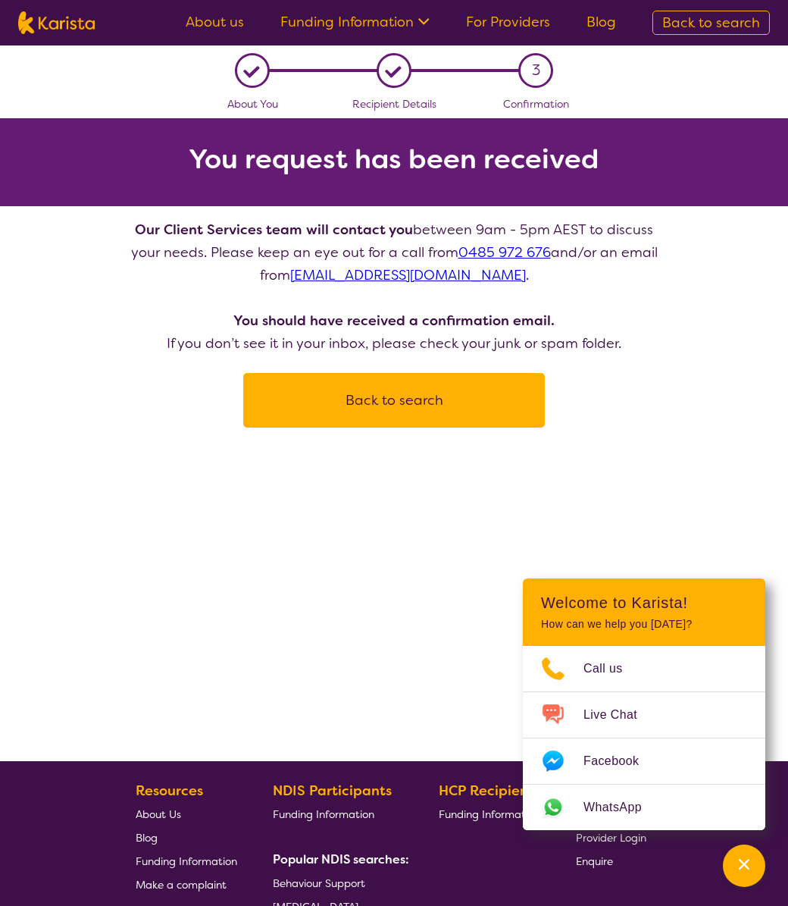
select select "[MEDICAL_DATA]"
select select "AD"
select select "NDIS"
select select "[MEDICAL_DATA]"
select select "AD"
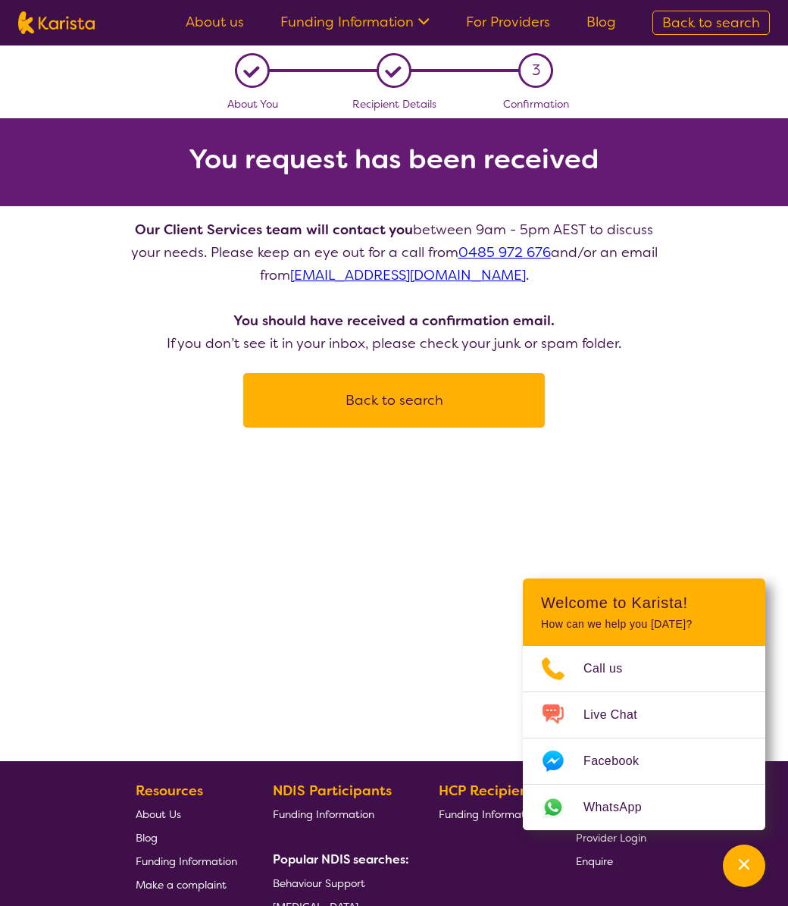
select select "NDIS"
